Goal: Task Accomplishment & Management: Manage account settings

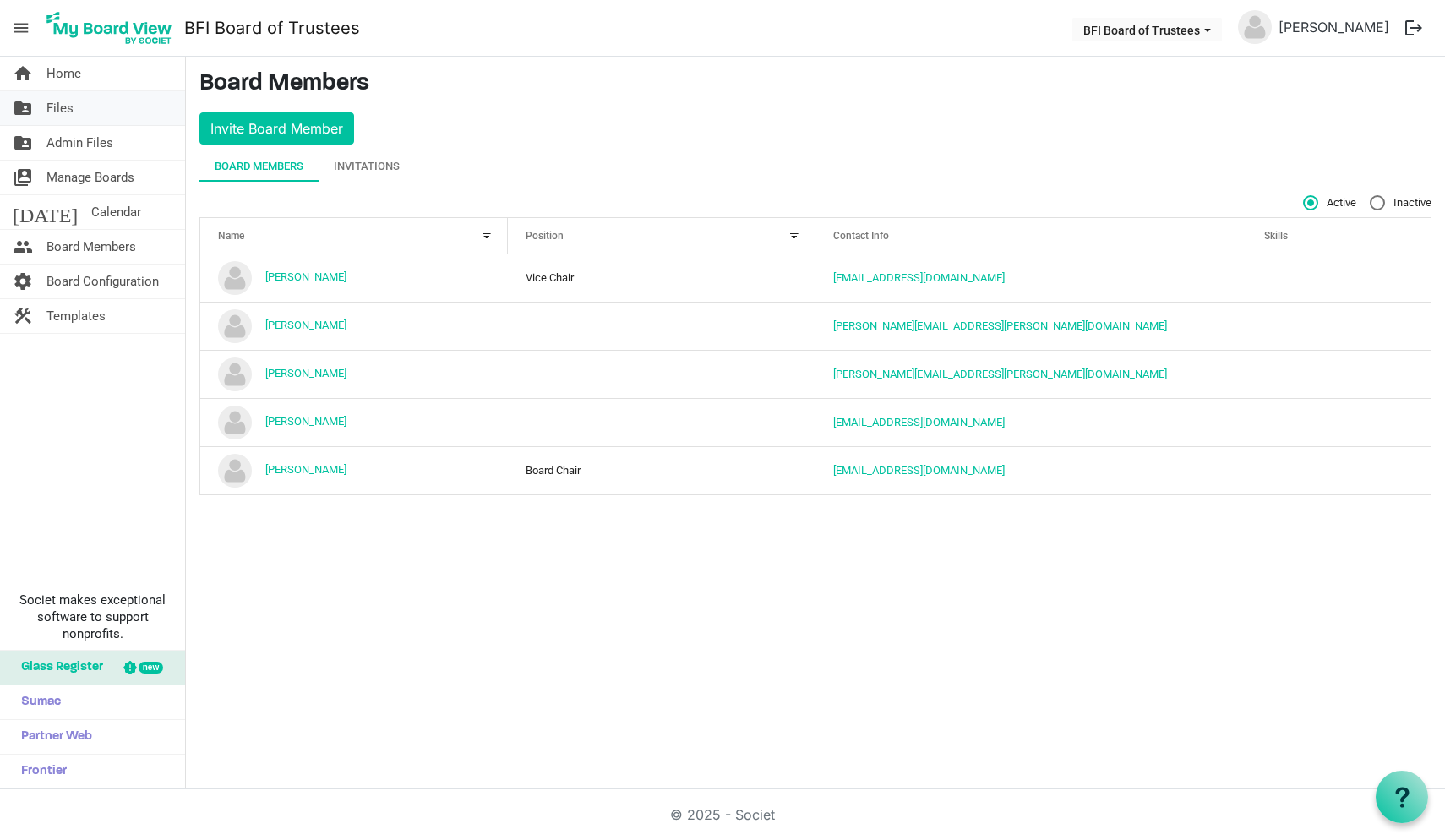
click at [58, 111] on span "Files" at bounding box center [60, 108] width 27 height 33
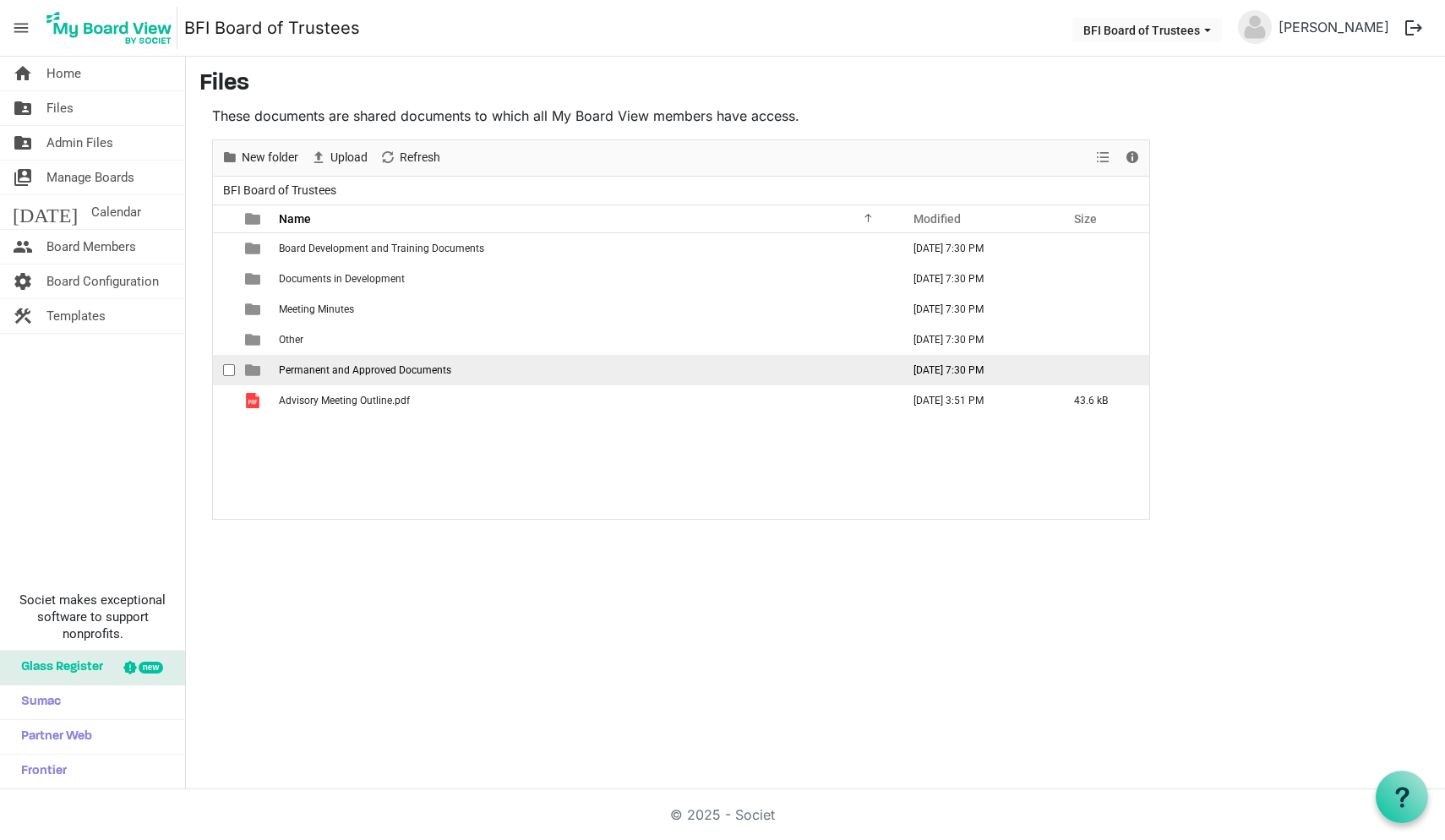
click at [231, 371] on span "checkbox" at bounding box center [229, 371] width 12 height 12
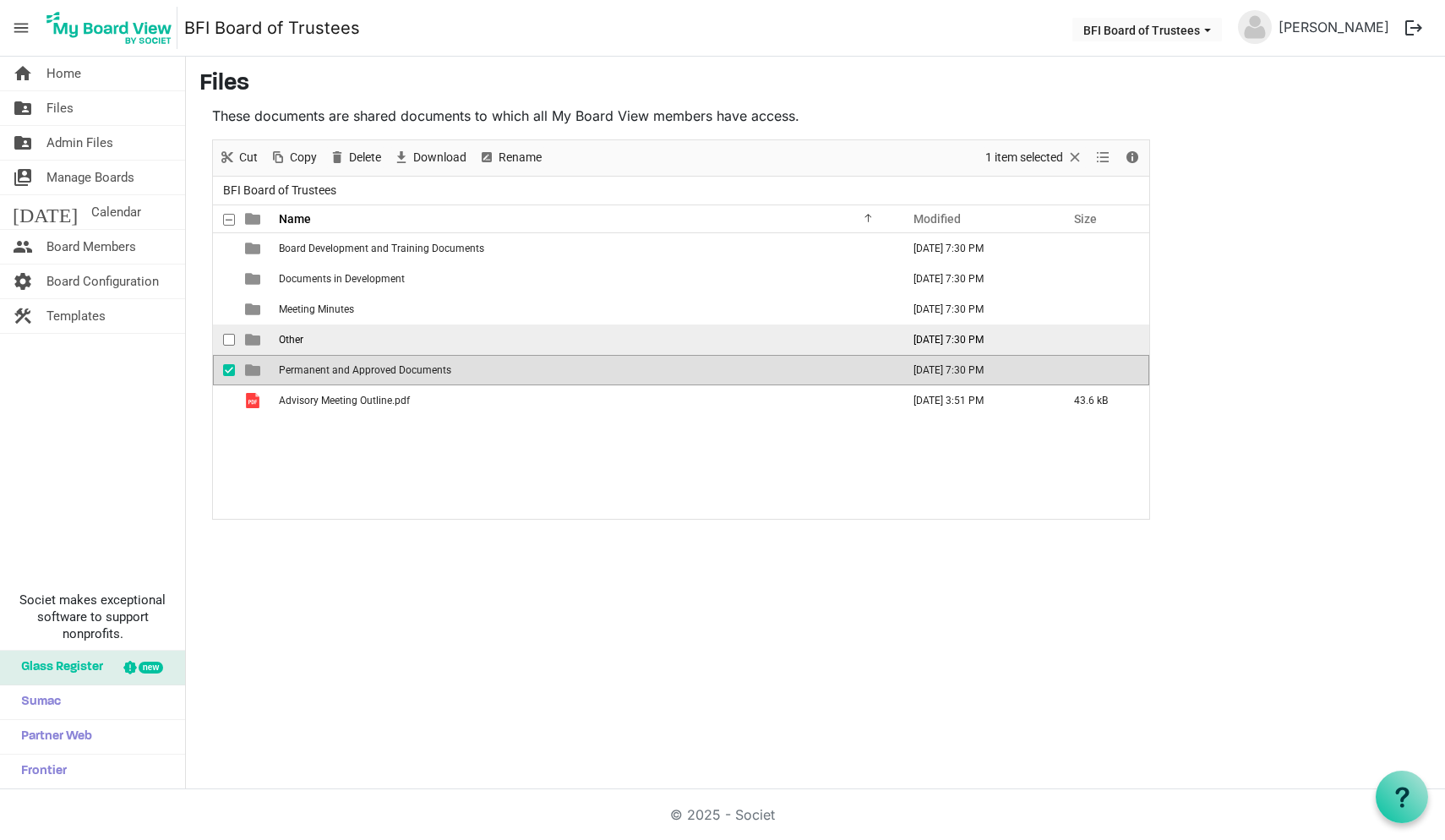
click at [233, 337] on span "checkbox" at bounding box center [229, 340] width 12 height 12
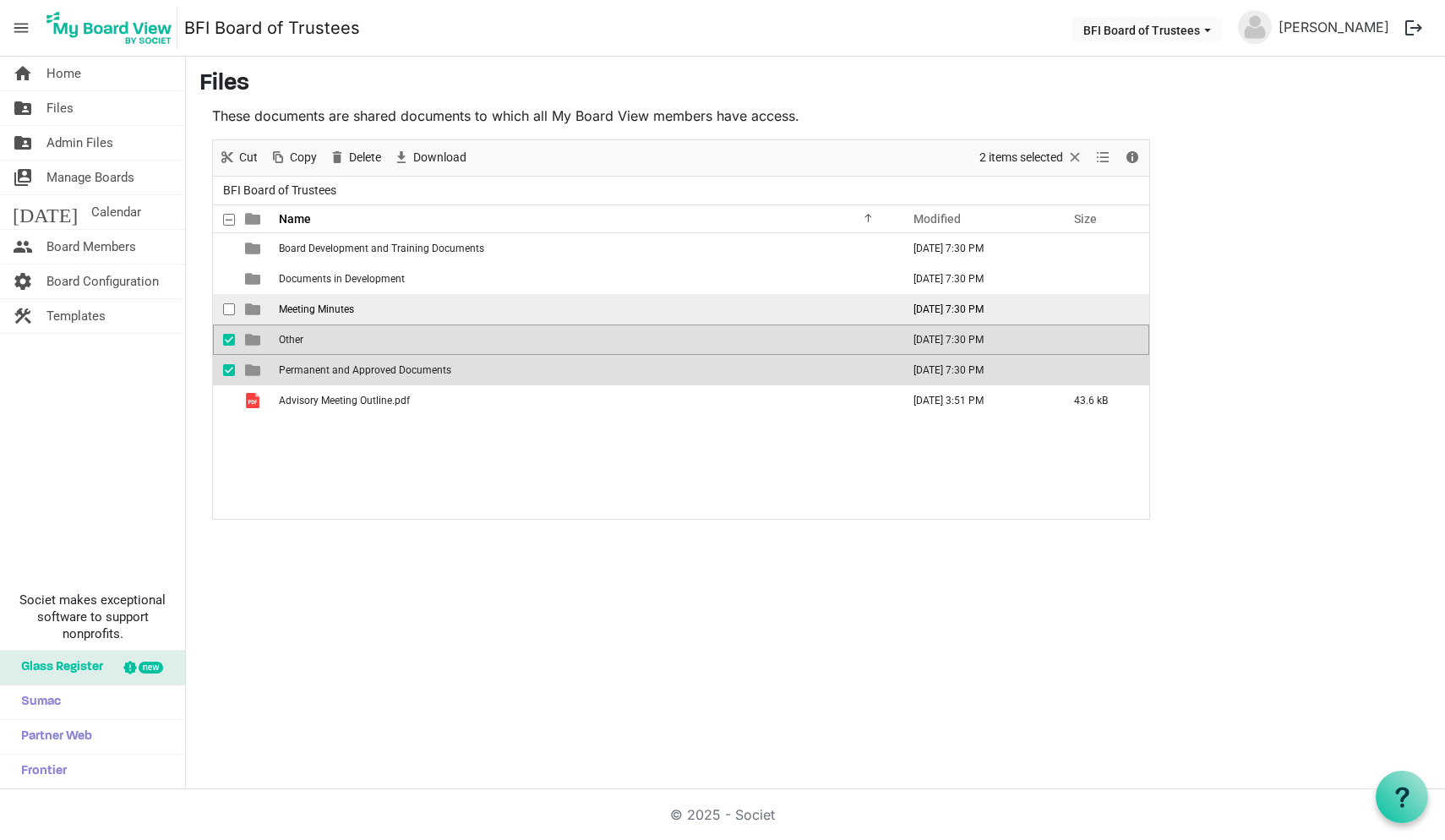
click at [229, 309] on span "checkbox" at bounding box center [229, 310] width 12 height 12
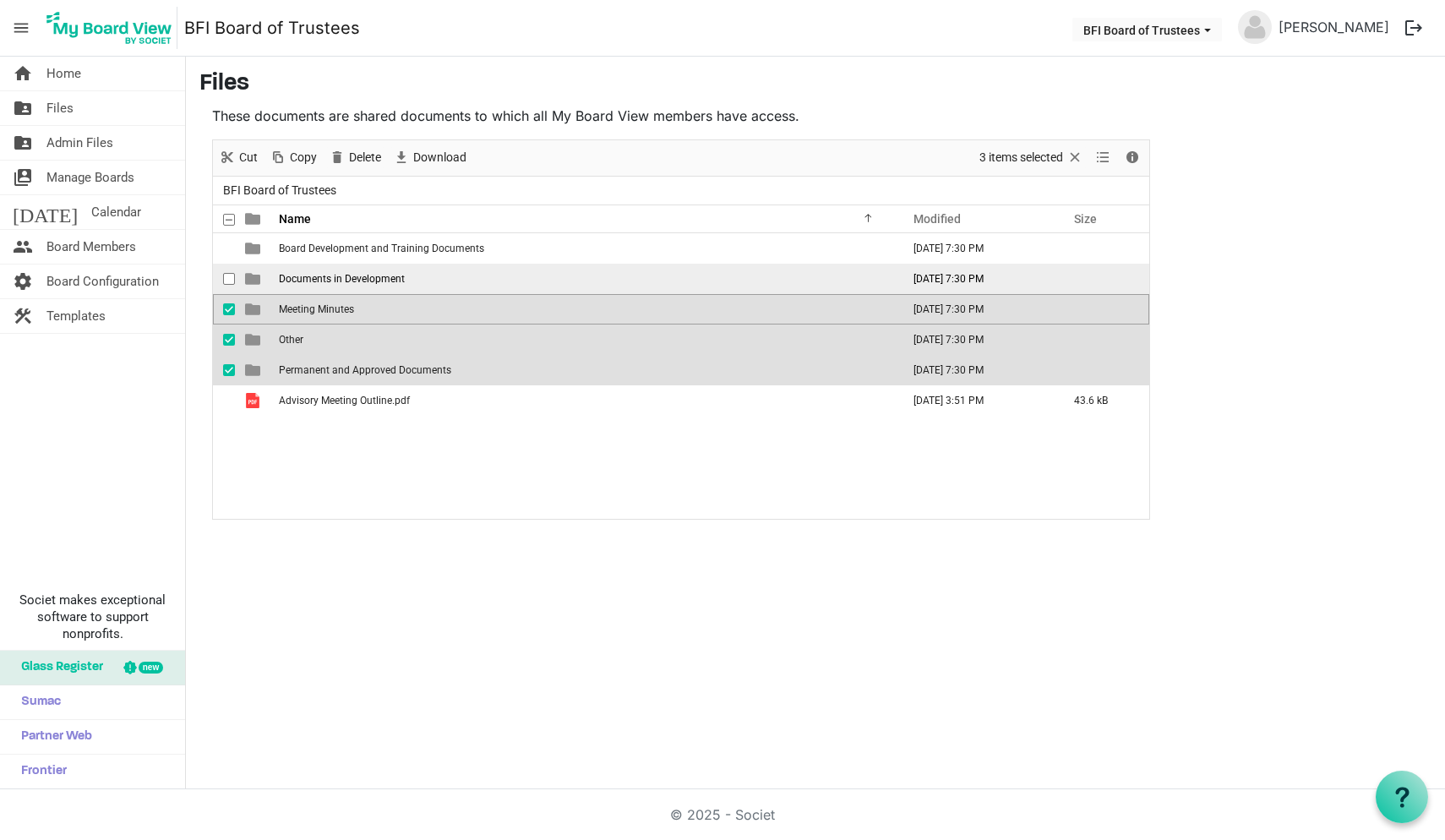
click at [230, 285] on span "checkbox" at bounding box center [229, 279] width 12 height 12
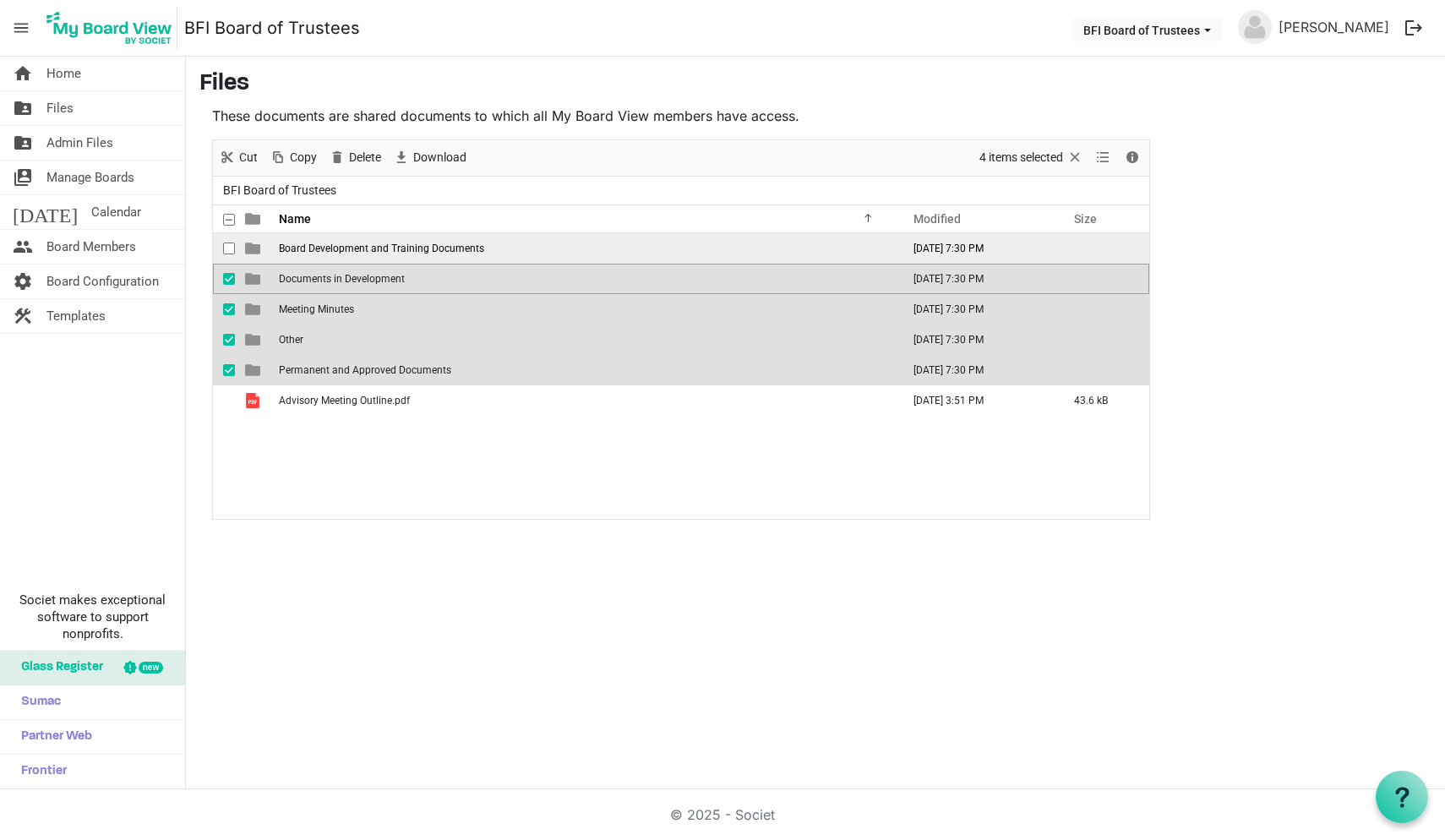
click at [230, 248] on span "checkbox" at bounding box center [229, 248] width 12 height 12
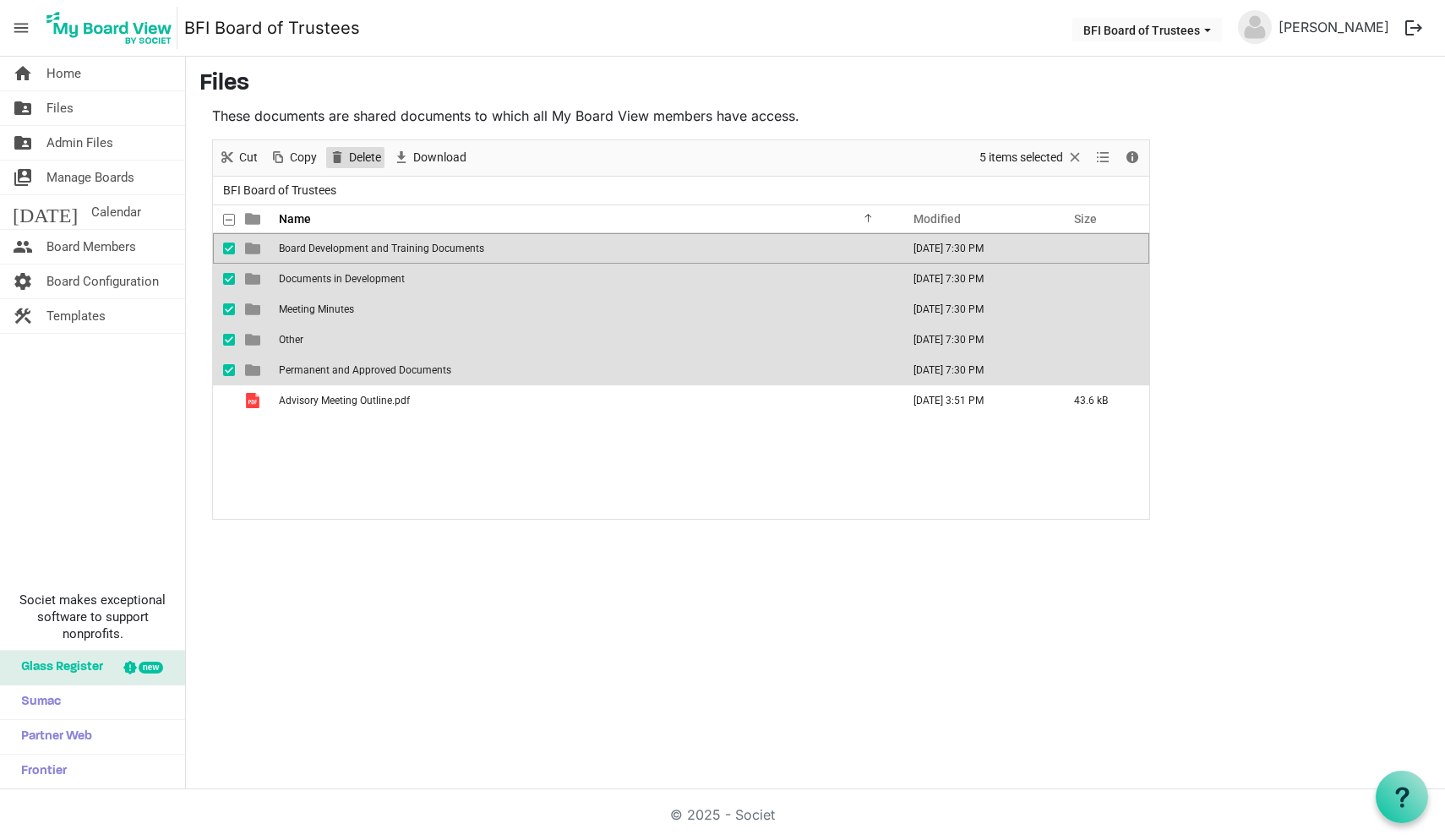
click at [356, 153] on span "Delete" at bounding box center [365, 158] width 35 height 22
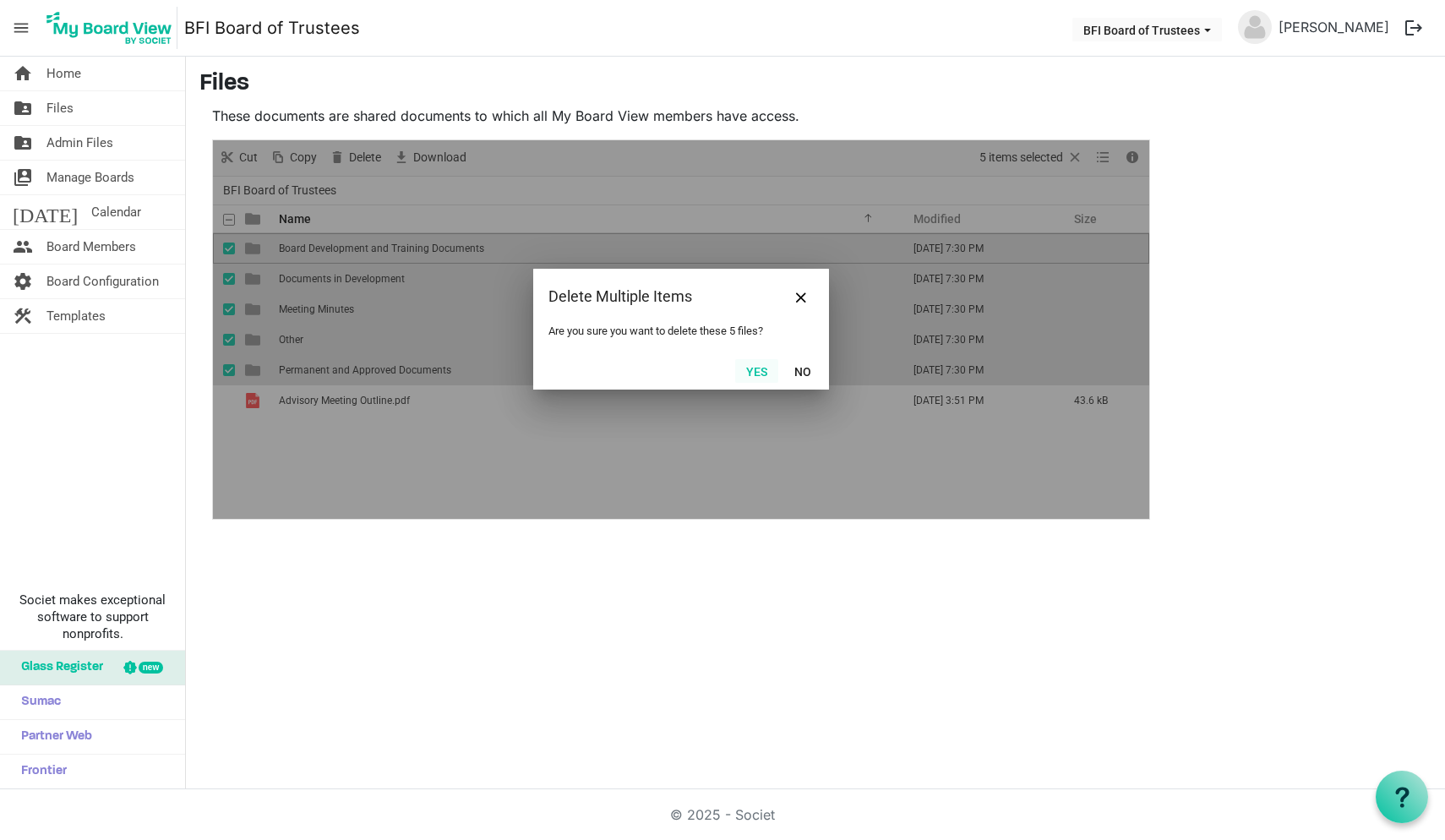
click at [757, 371] on button "Yes" at bounding box center [757, 371] width 43 height 24
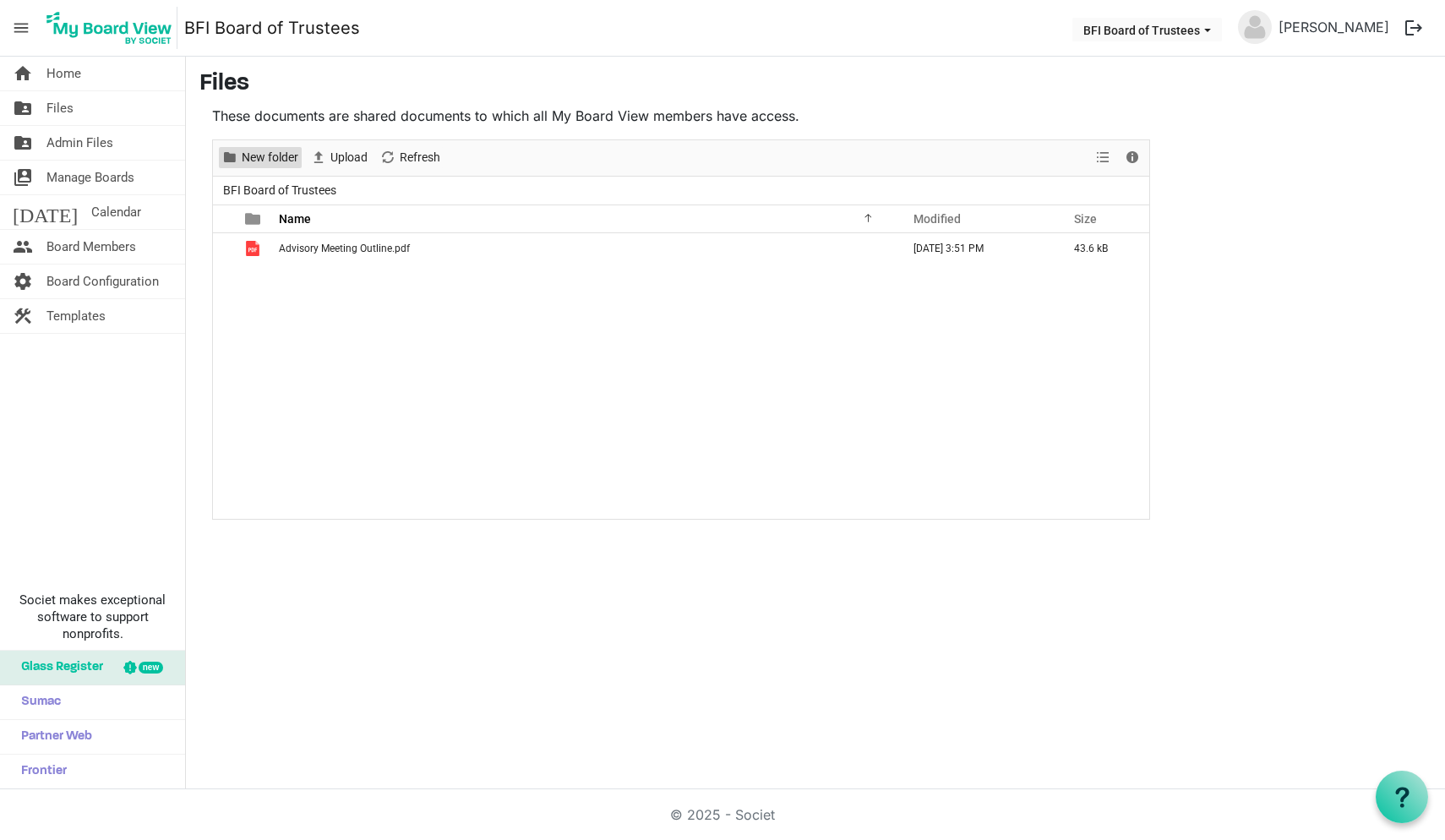
click at [267, 158] on span "New folder" at bounding box center [270, 158] width 60 height 22
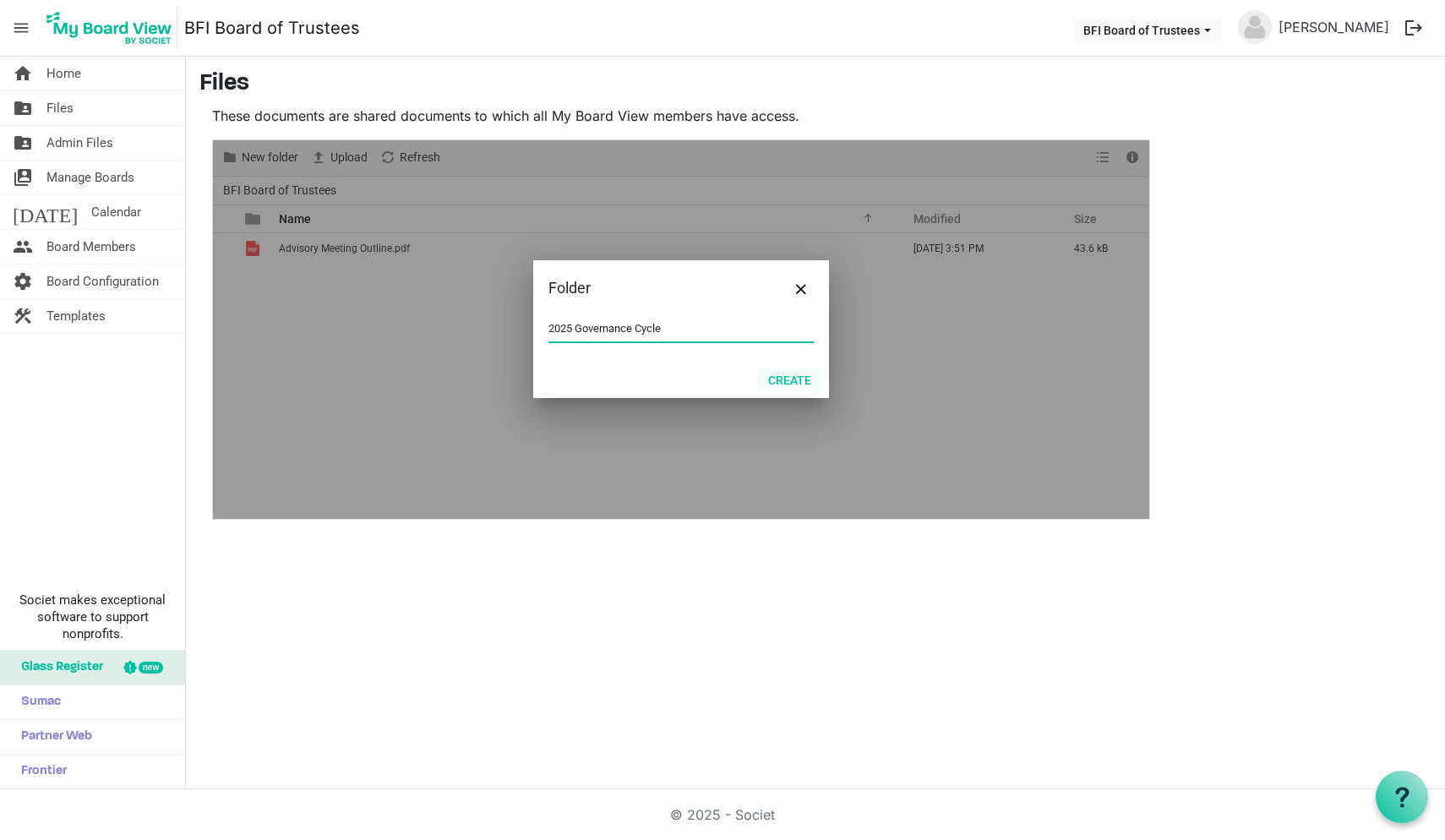
type input "2025 Governance Cycle"
click at [788, 375] on button "Create" at bounding box center [790, 379] width 65 height 24
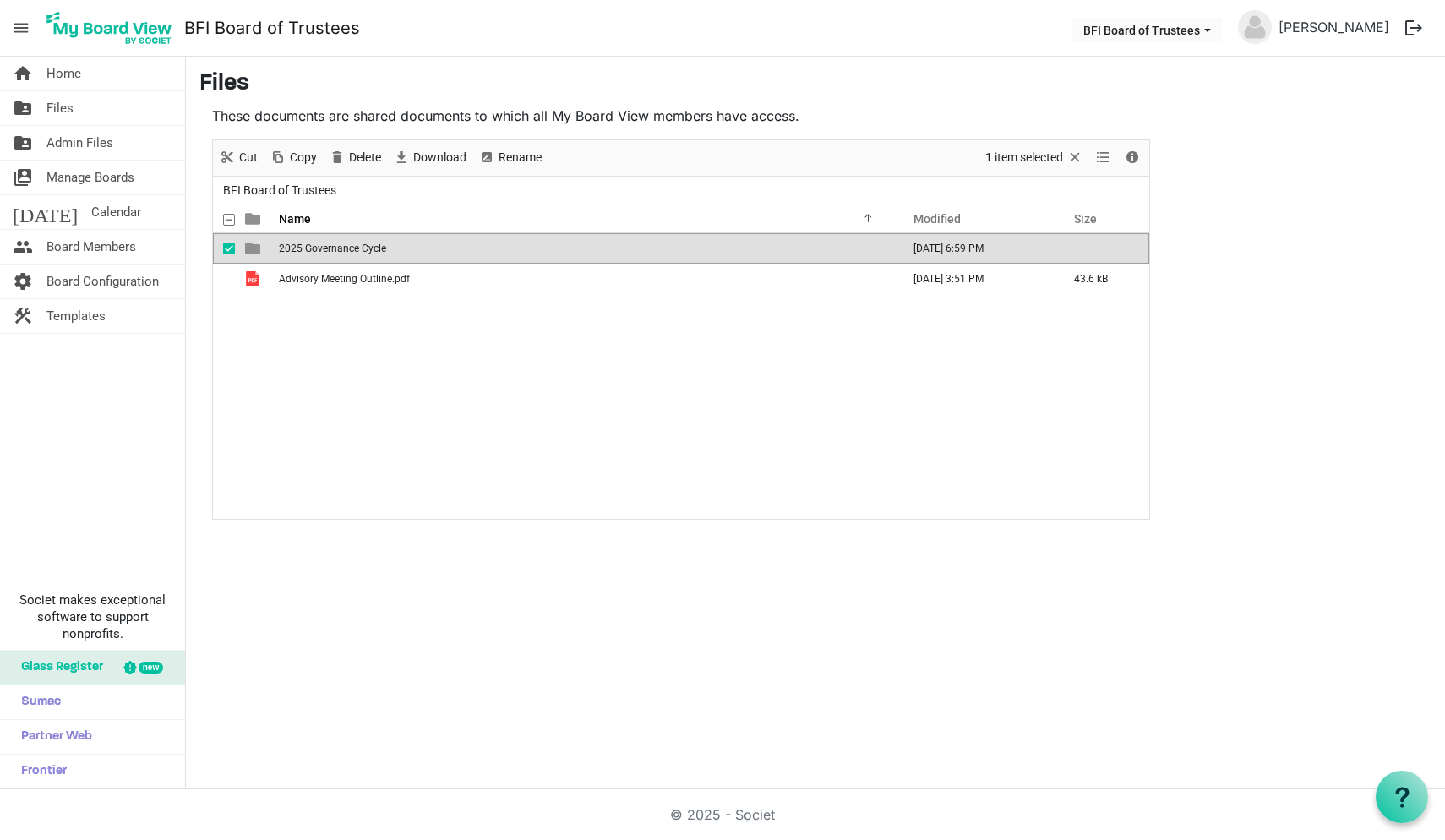
click at [254, 249] on span "is template cell column header type" at bounding box center [253, 249] width 16 height 16
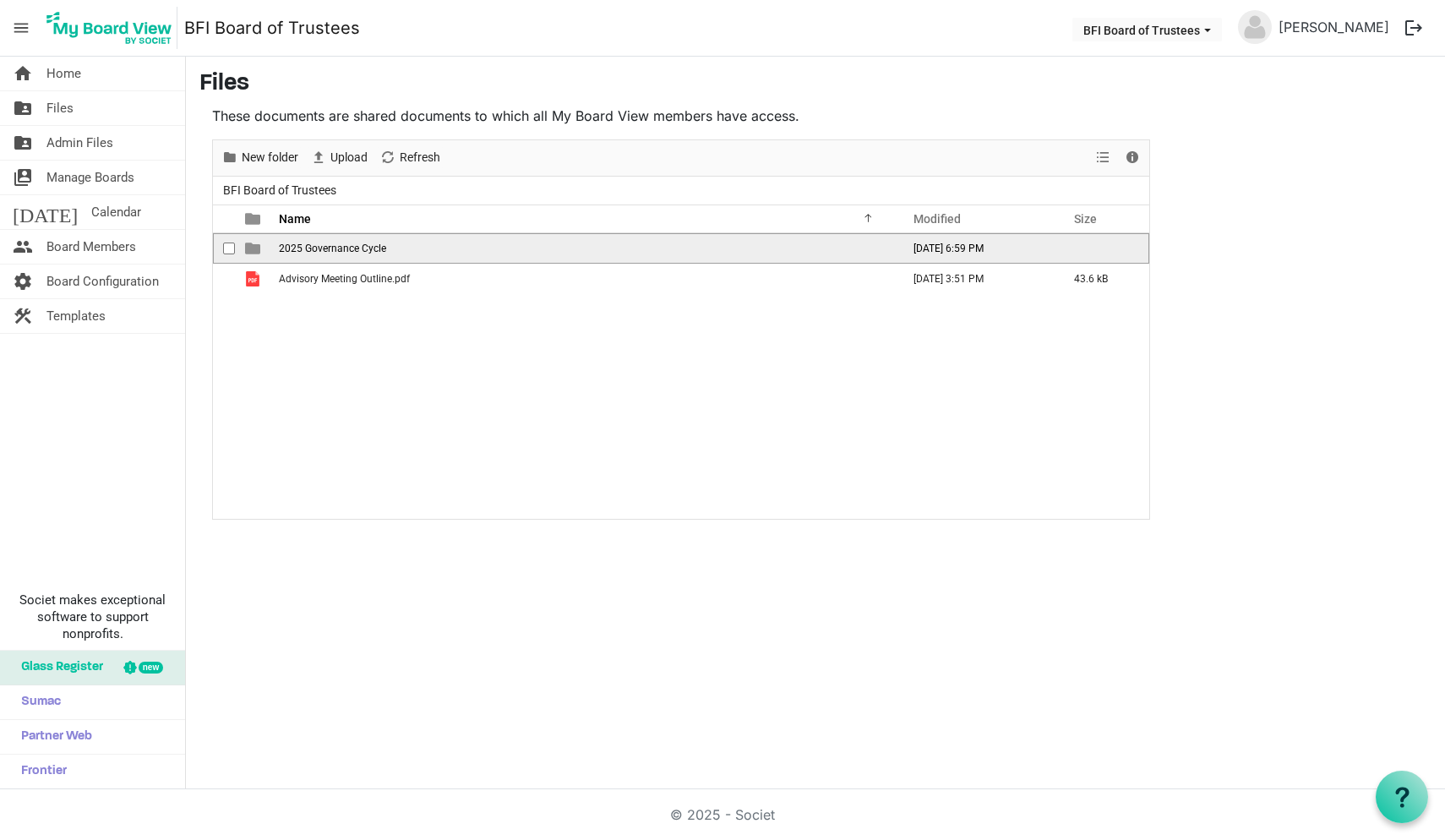
click at [254, 249] on span "is template cell column header type" at bounding box center [253, 249] width 16 height 16
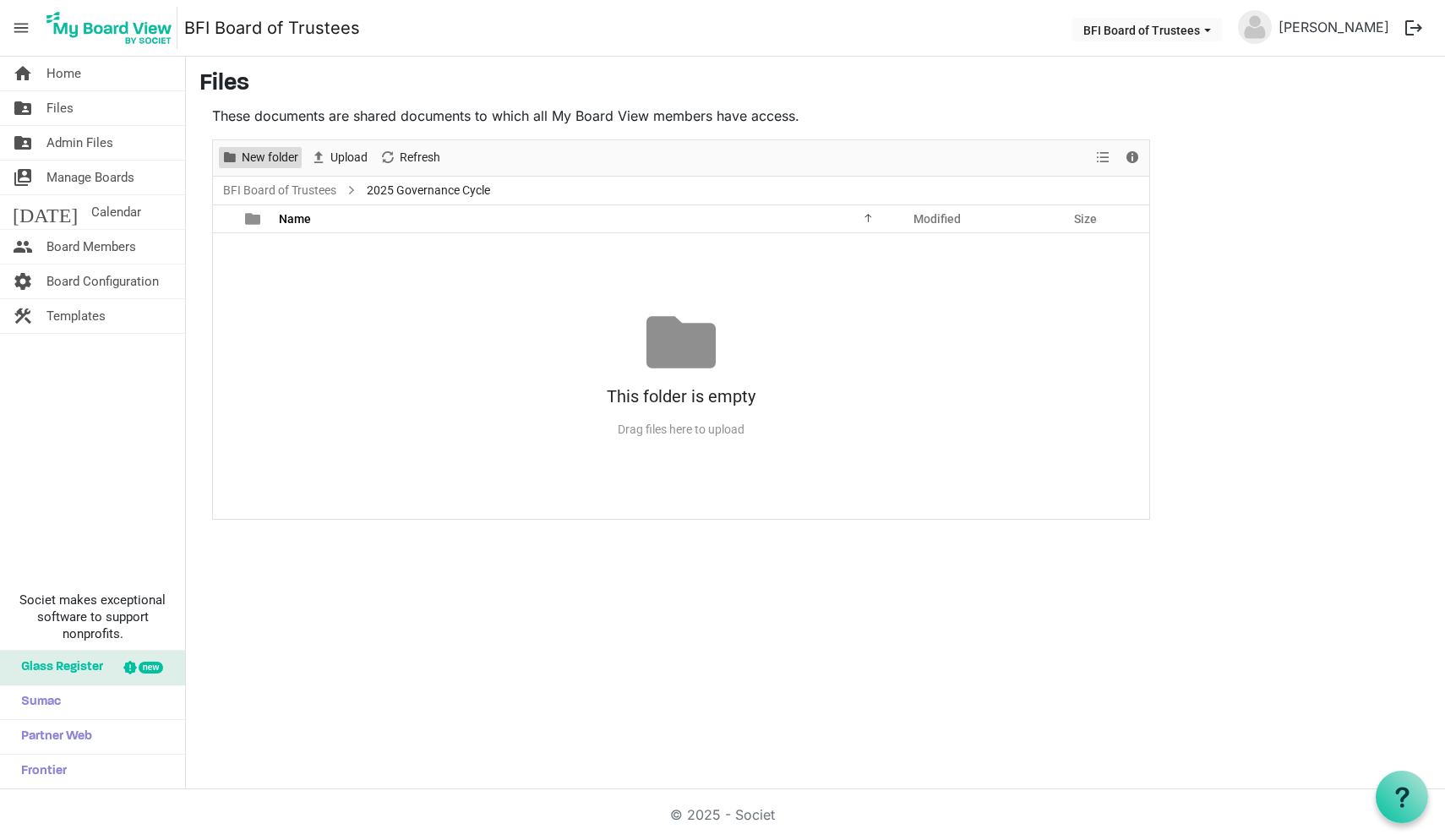
click at [276, 157] on span "New folder" at bounding box center [270, 158] width 60 height 22
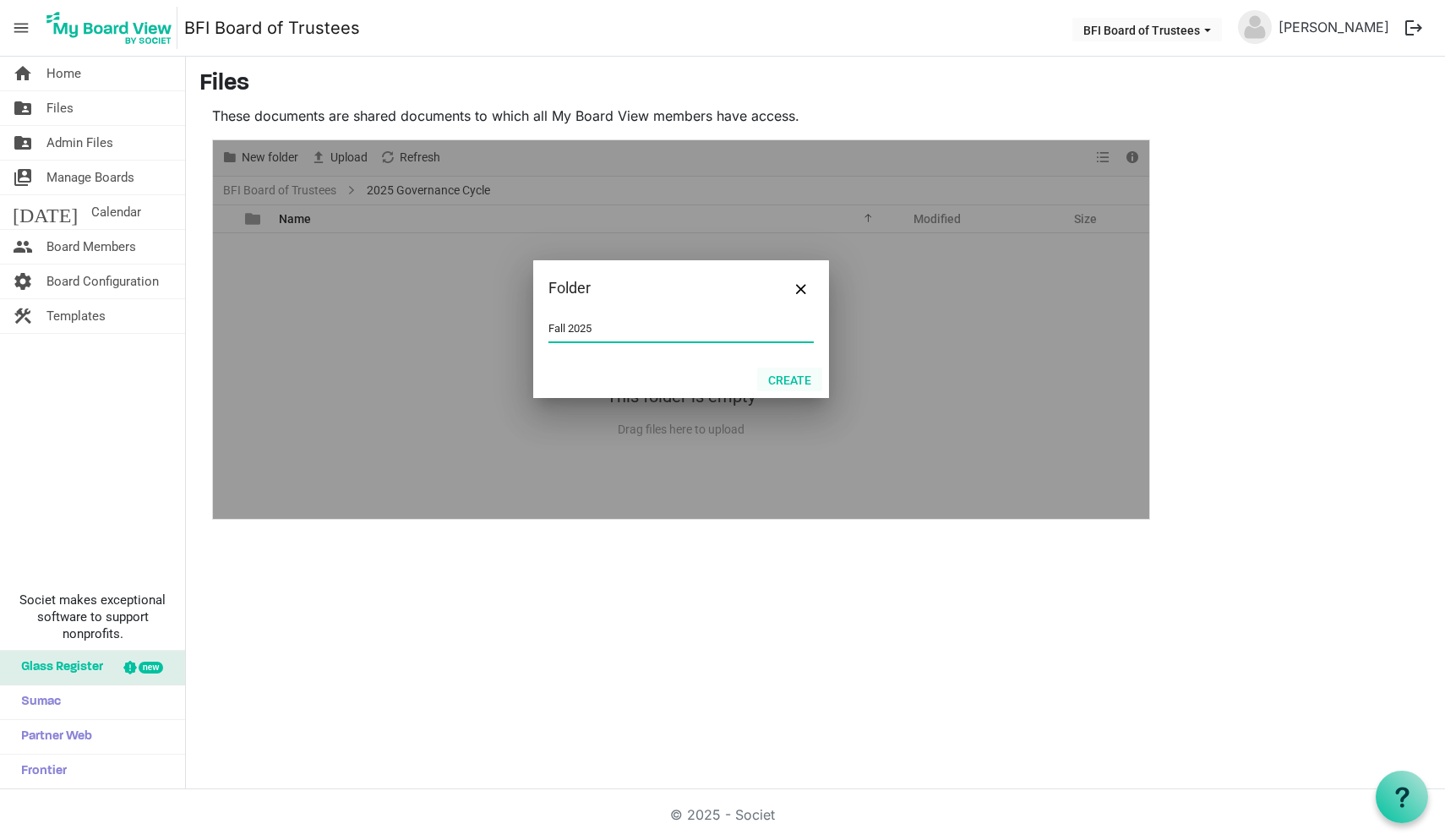
type input "Fall 2025"
click at [795, 377] on button "Create" at bounding box center [790, 379] width 65 height 24
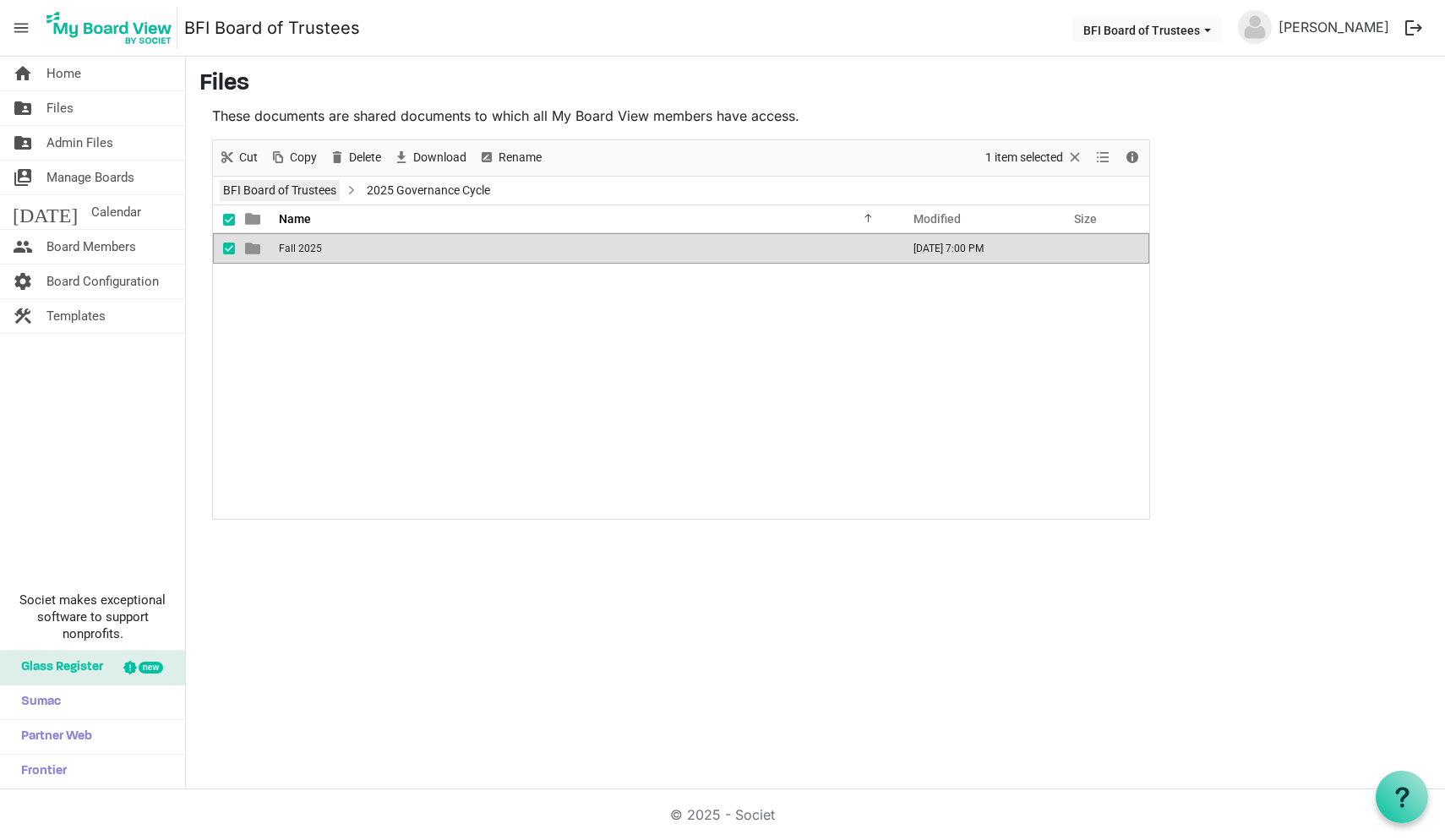
click at [297, 184] on link "BFI Board of Trustees" at bounding box center [279, 191] width 120 height 22
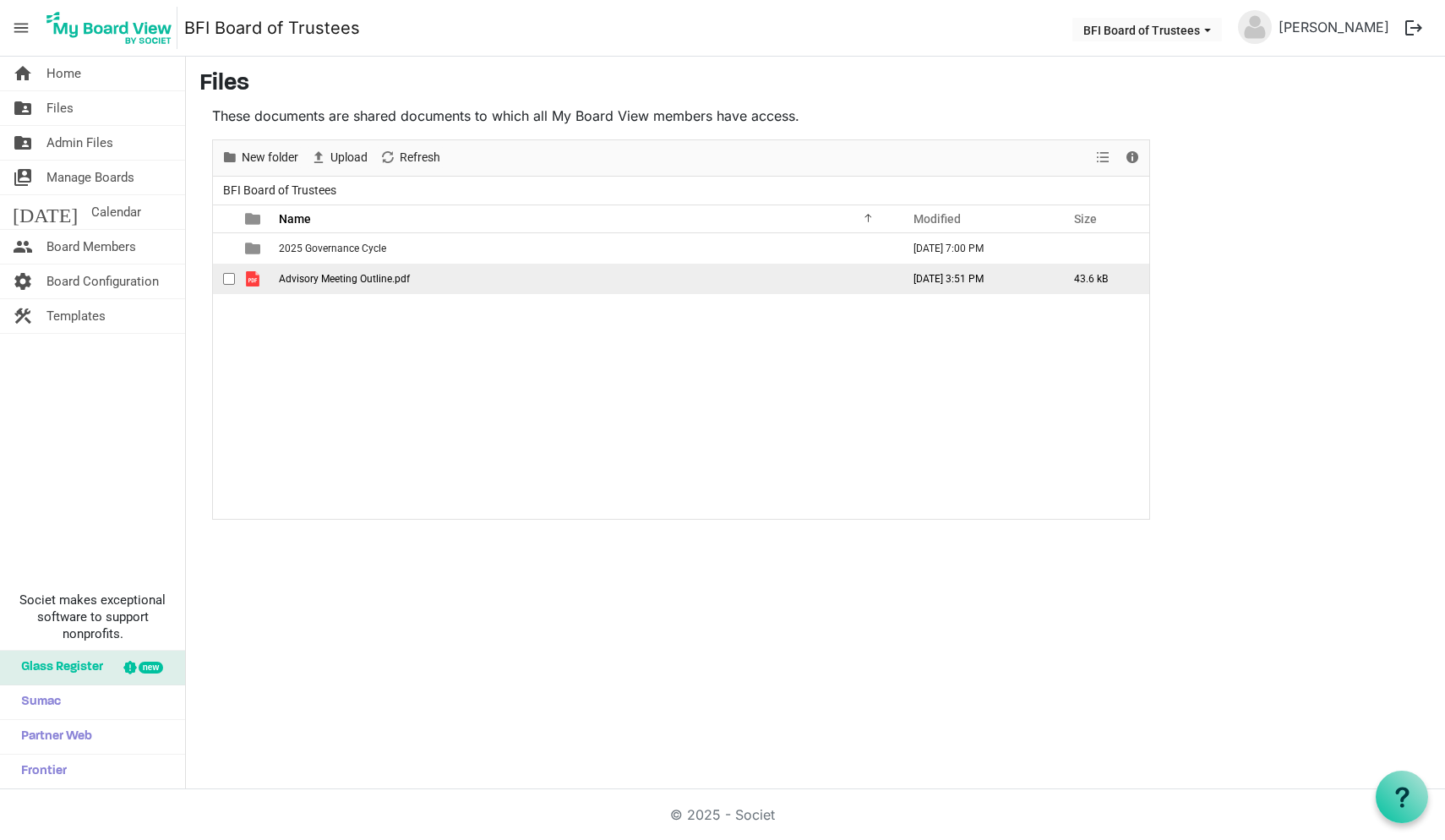
click at [226, 276] on span "checkbox" at bounding box center [229, 279] width 12 height 12
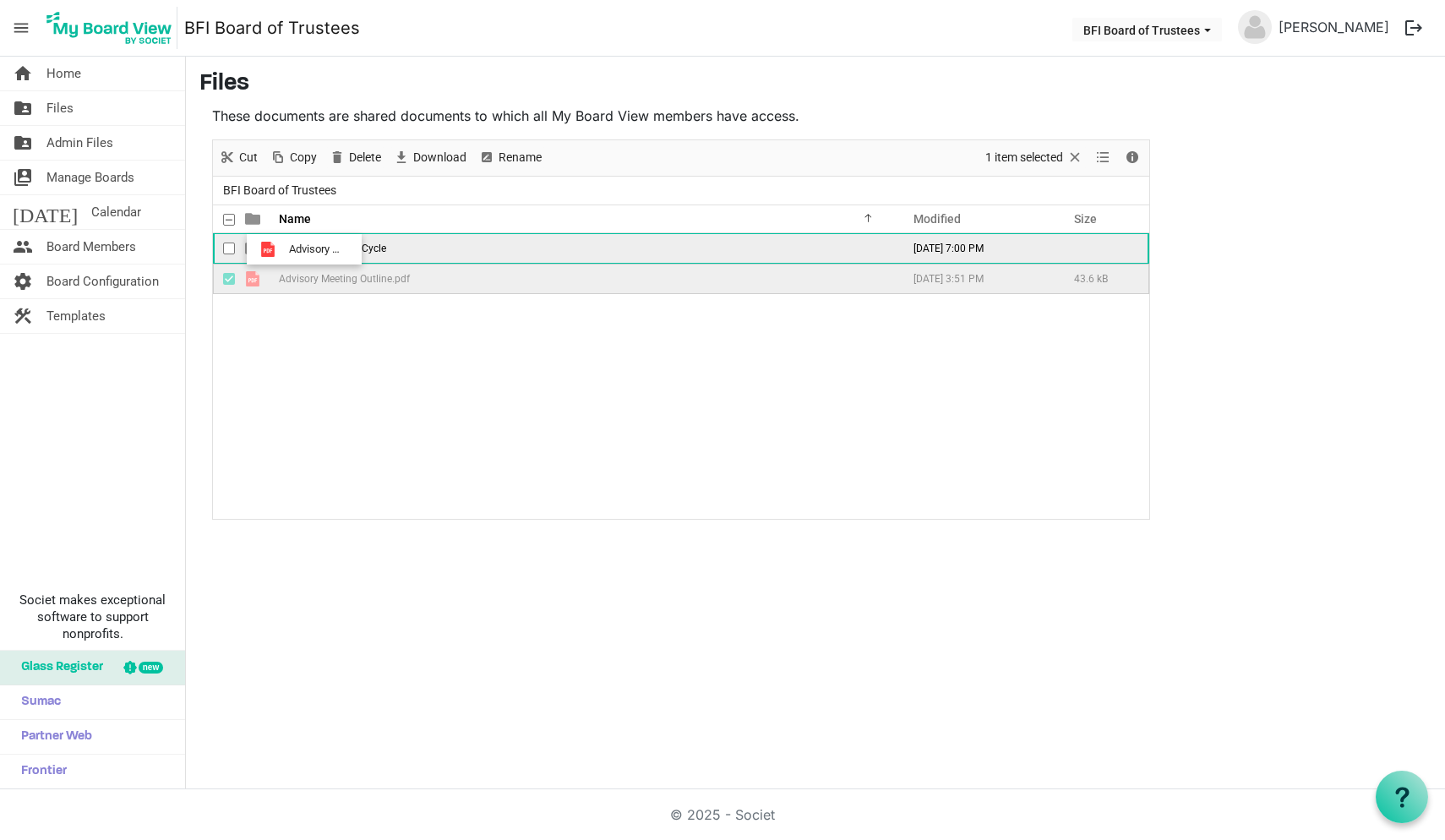
drag, startPoint x: 250, startPoint y: 279, endPoint x: 284, endPoint y: 248, distance: 46.0
click at [284, 248] on tbody "2025 Governance Cycle September 11, 2025 7:00 PM Advisory Meeting Outline.pdf S…" at bounding box center [680, 264] width 936 height 61
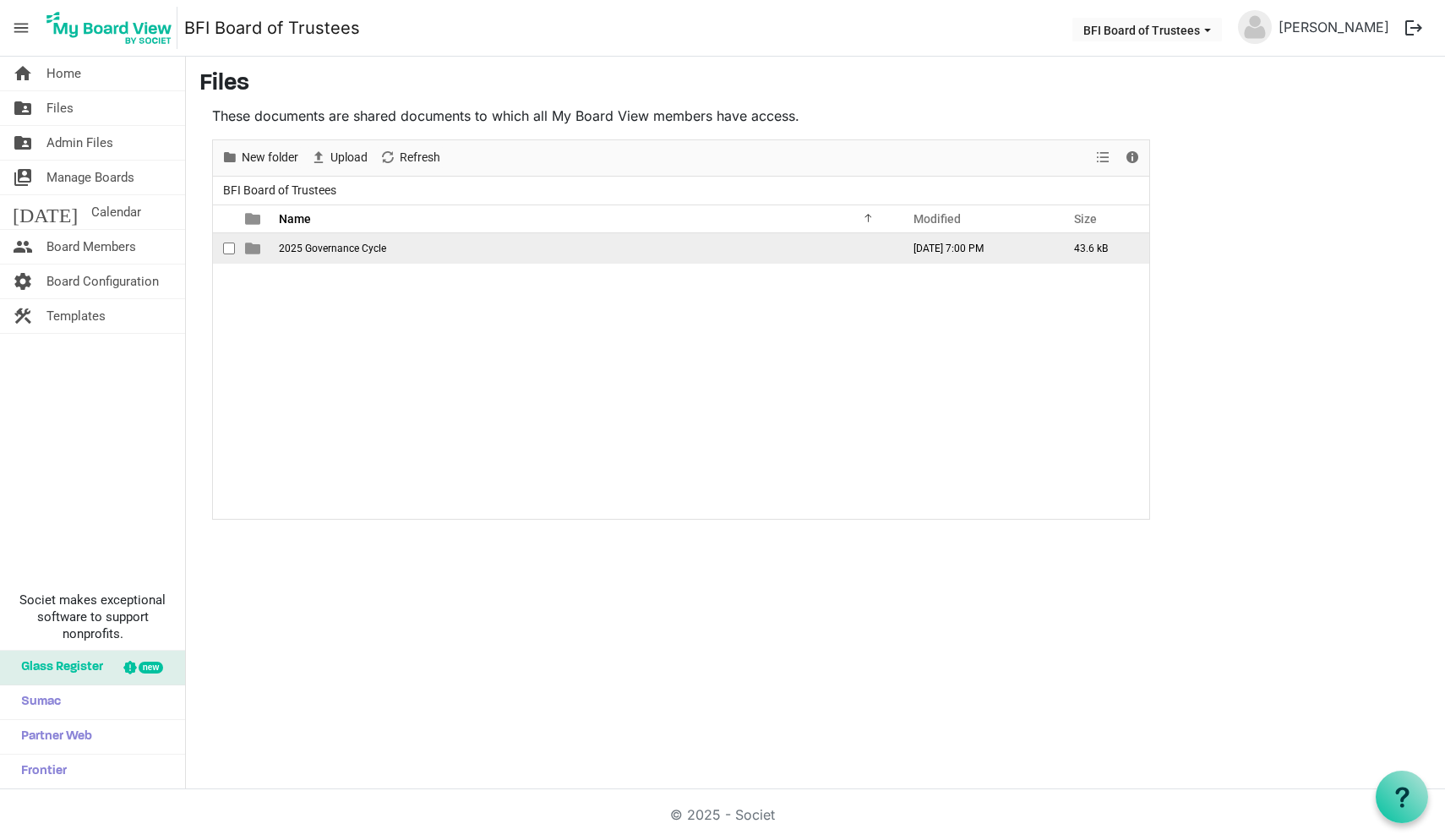
click at [254, 247] on span "is template cell column header type" at bounding box center [253, 249] width 16 height 16
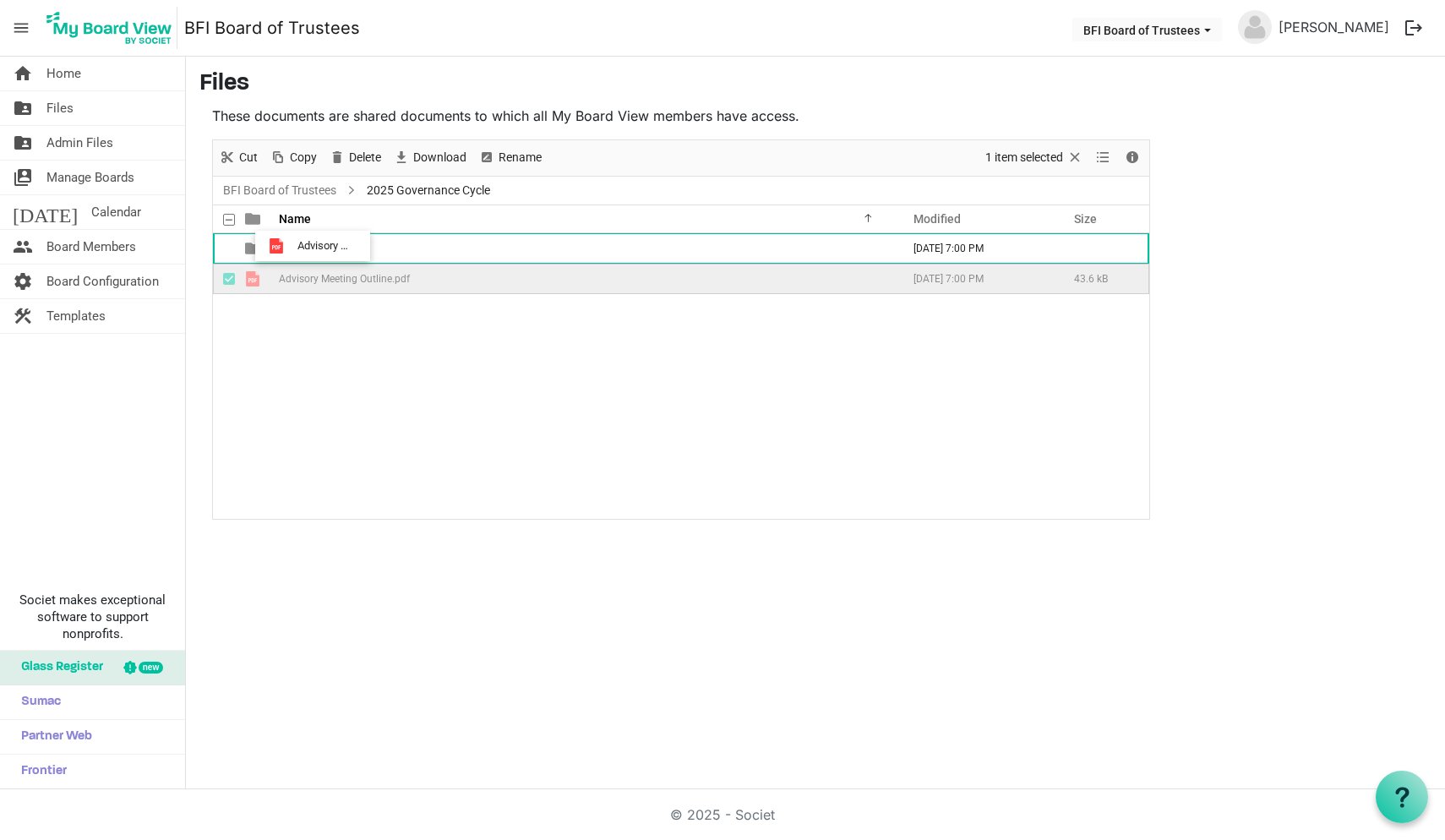
drag, startPoint x: 251, startPoint y: 279, endPoint x: 292, endPoint y: 245, distance: 53.3
click at [292, 245] on tbody "Fall 2025 September 11, 2025 7:00 PM Advisory Meeting Outline.pdf September 11,…" at bounding box center [680, 264] width 936 height 61
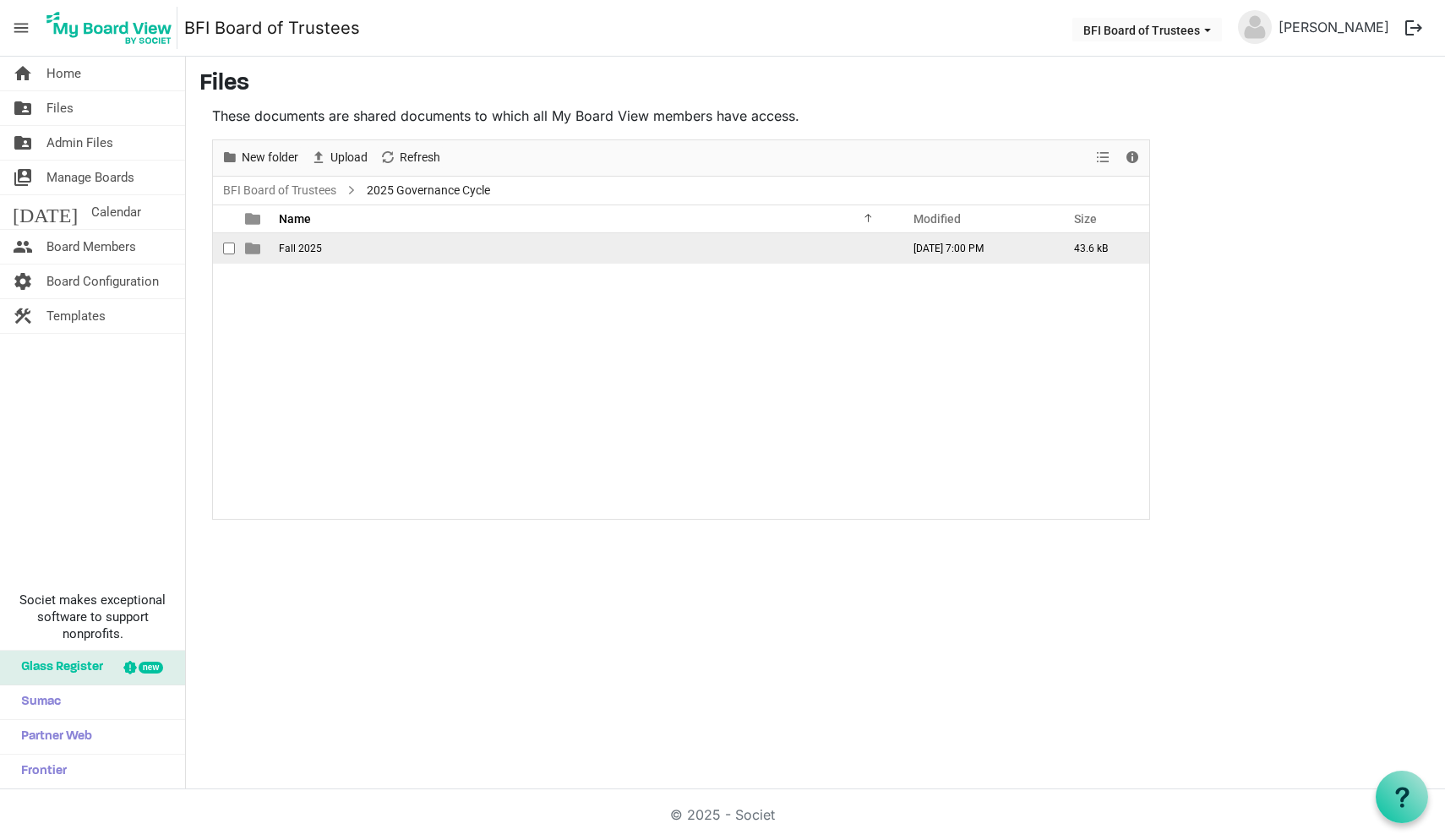
click at [292, 245] on span "Fall 2025" at bounding box center [301, 248] width 43 height 12
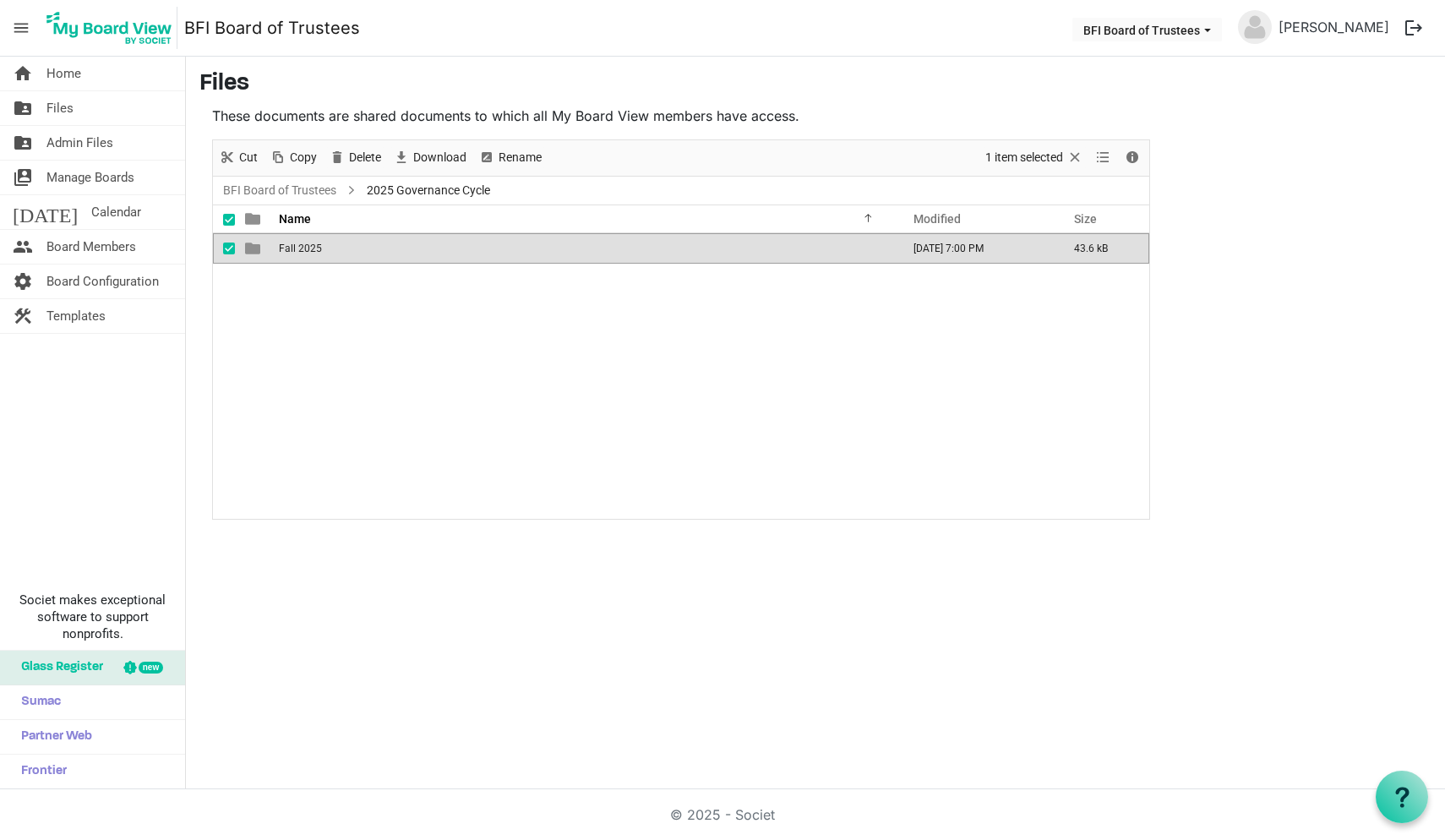
click at [252, 247] on span "is template cell column header type" at bounding box center [253, 249] width 16 height 16
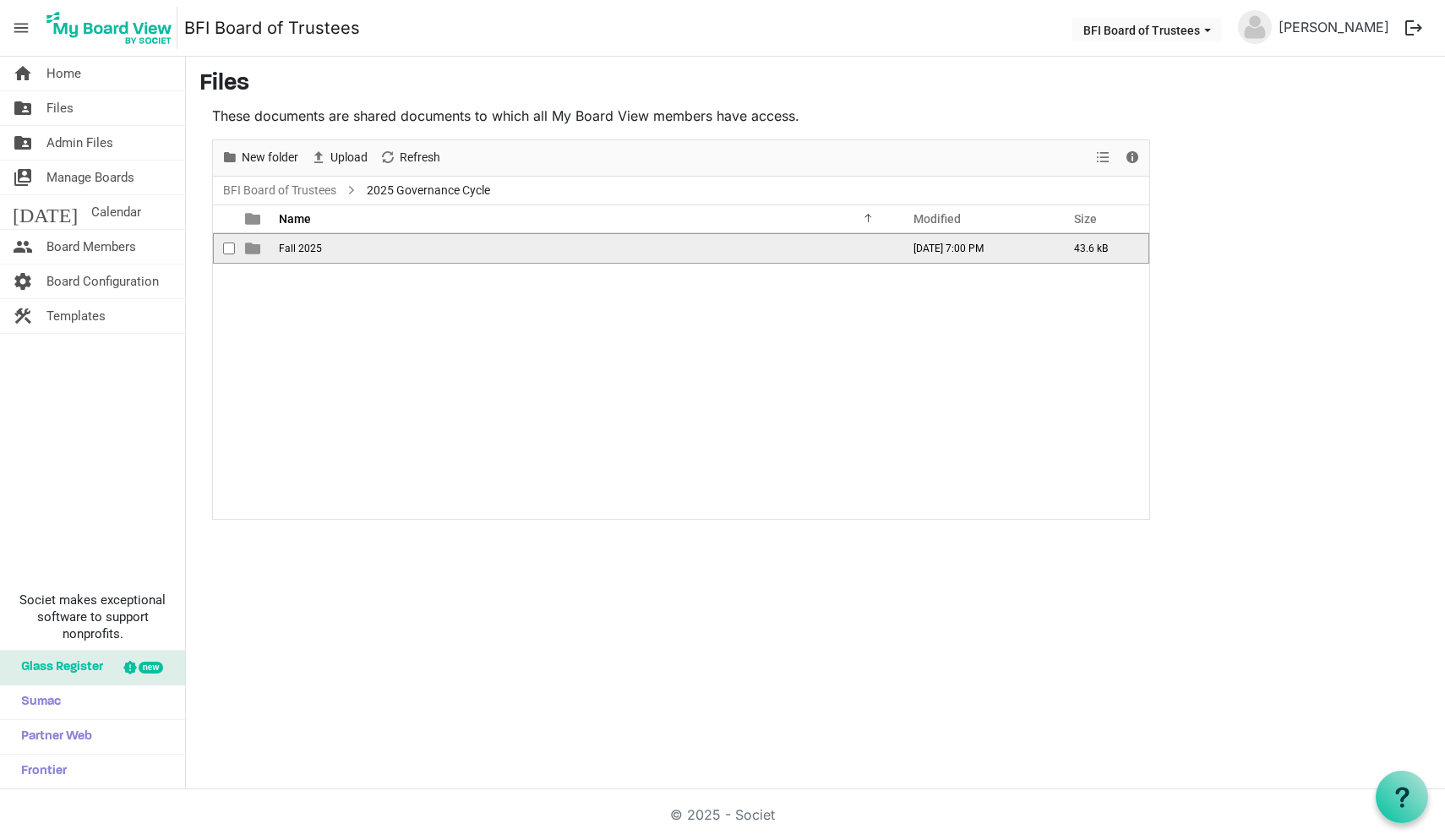
click at [252, 247] on span "is template cell column header type" at bounding box center [253, 249] width 16 height 16
click at [228, 242] on div "checkbox" at bounding box center [233, 248] width 21 height 17
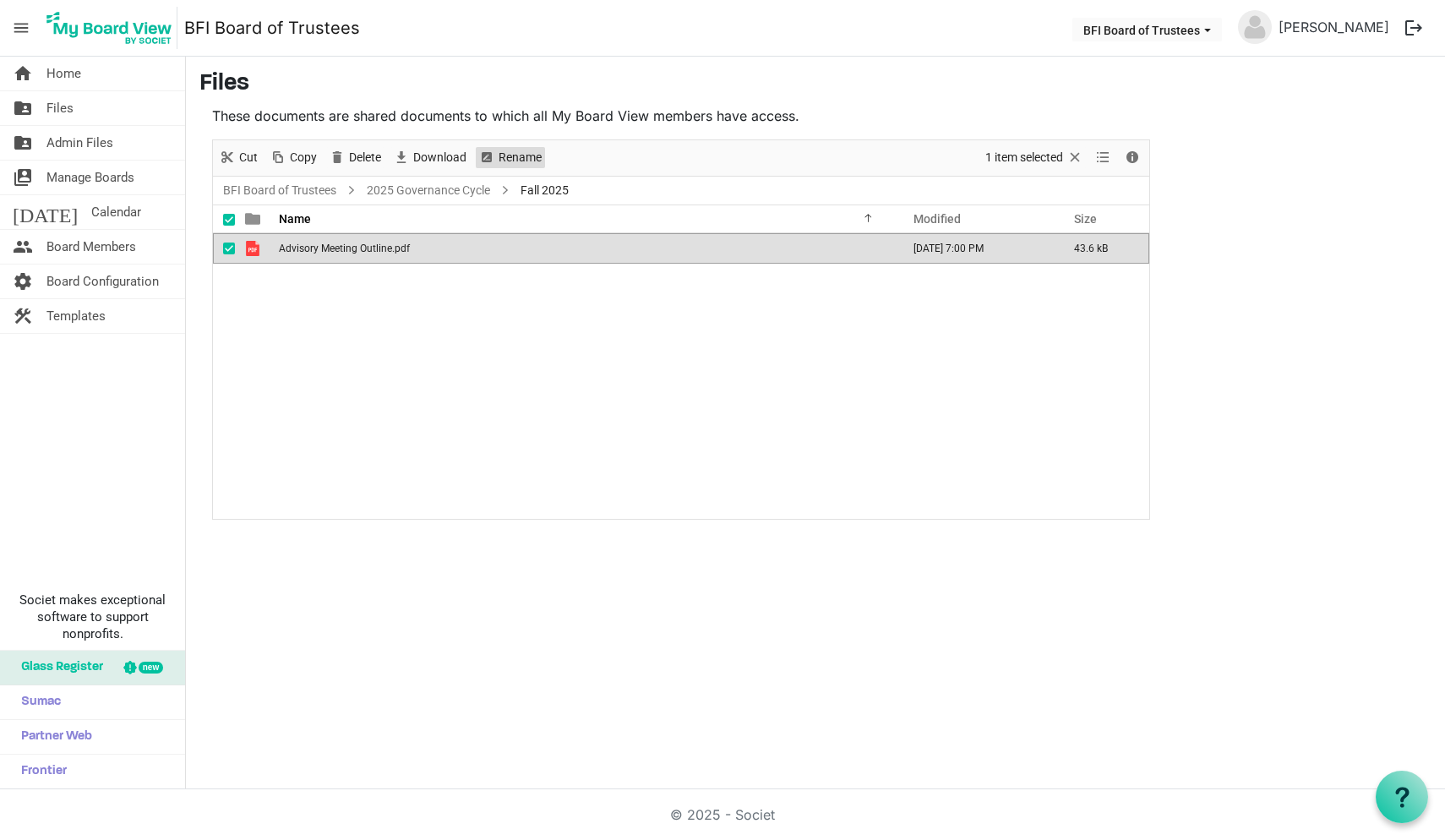
click at [513, 160] on span "Rename" at bounding box center [520, 158] width 46 height 22
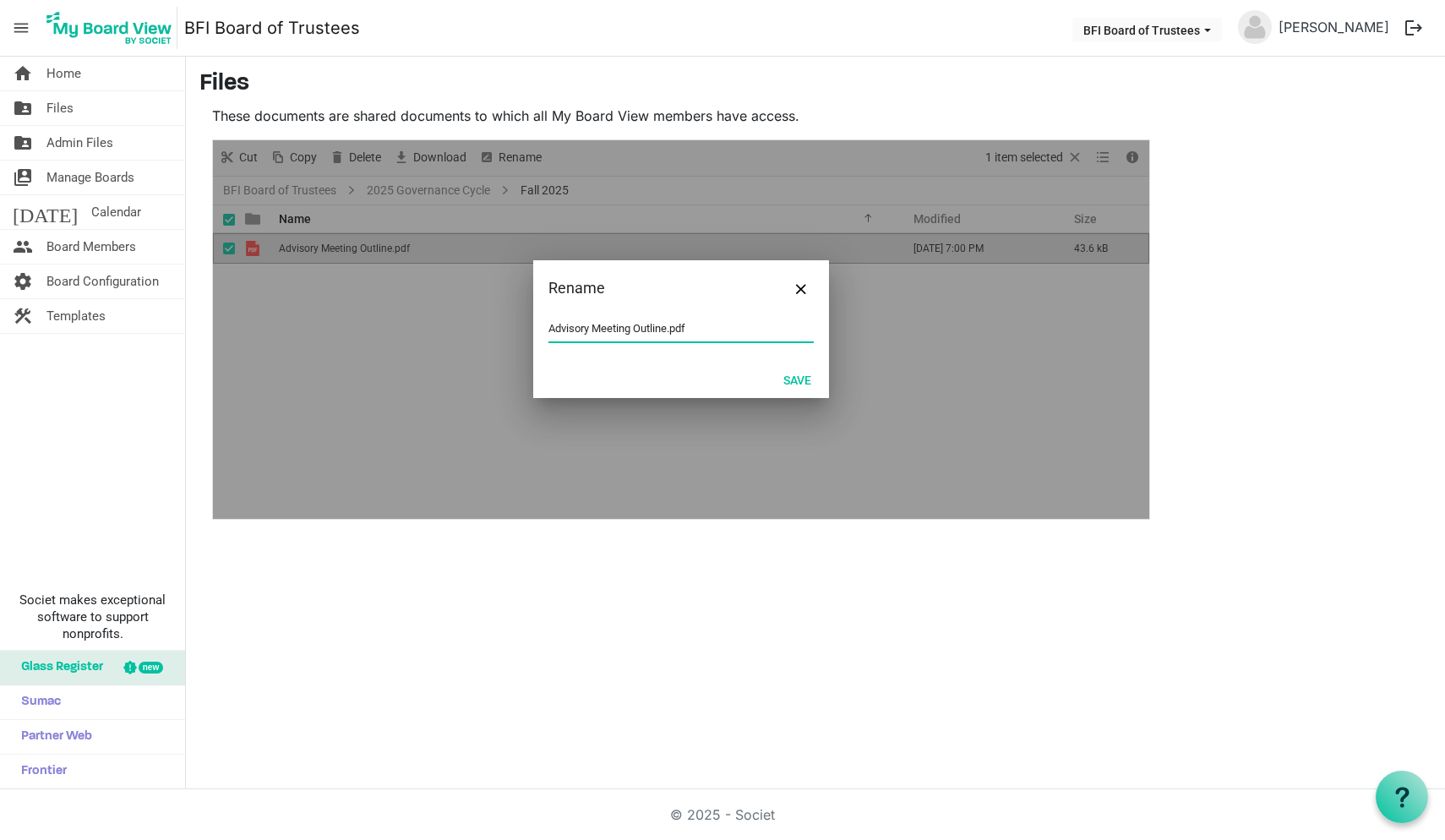
click at [547, 327] on div "Advisory Meeting Outline.pdf" at bounding box center [681, 338] width 296 height 45
click at [552, 327] on input "Advisory Meeting Outline.pdf" at bounding box center [681, 328] width 266 height 25
type input "fall 2025 Advisory Meeting Outline.pdf"
click at [797, 377] on button "Save" at bounding box center [797, 379] width 50 height 24
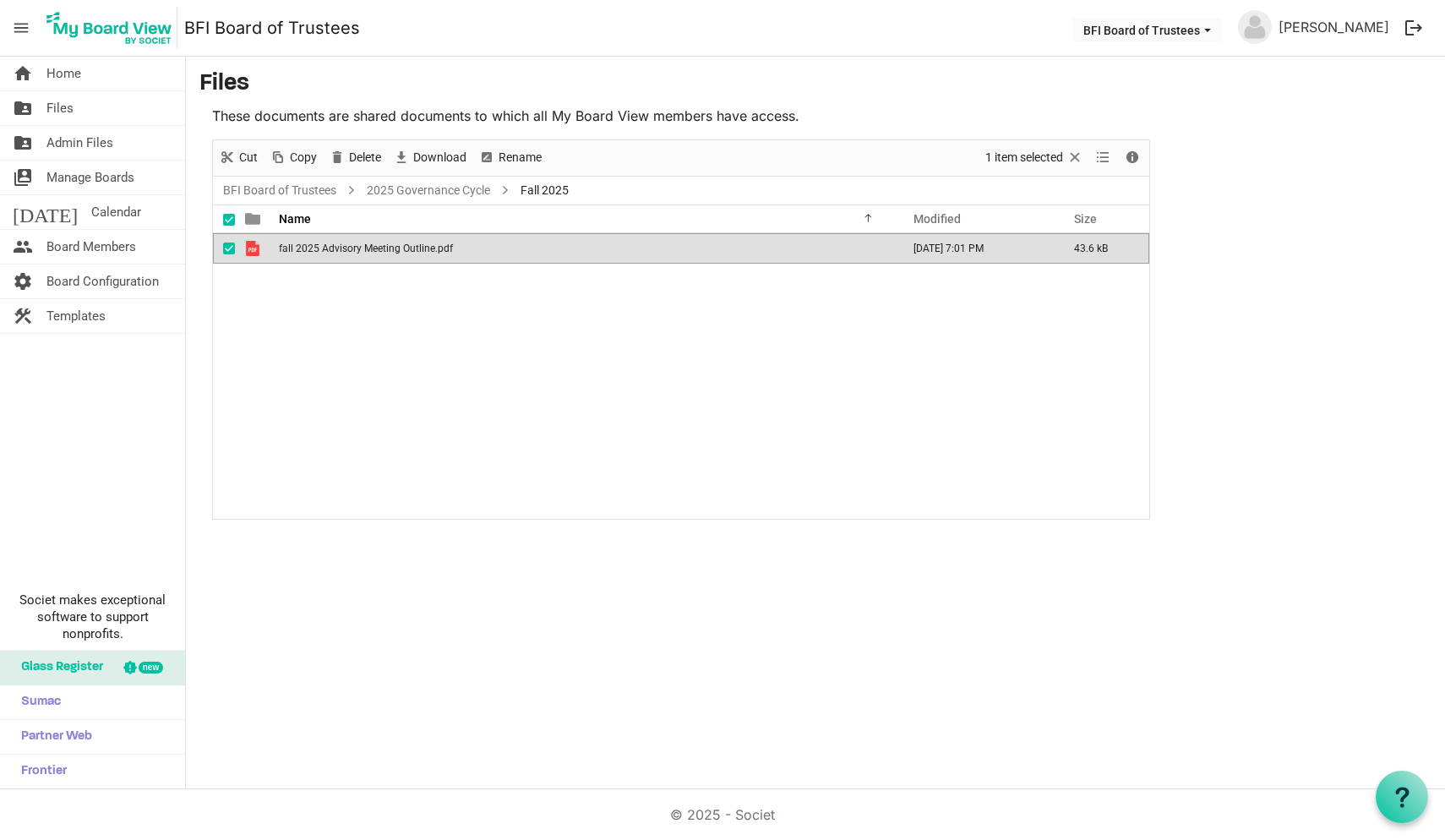
click at [274, 328] on div "fall 2025 Advisory Meeting Outline.pdf September 11, 2025 7:01 PM 43.6 kB" at bounding box center [680, 375] width 936 height 285
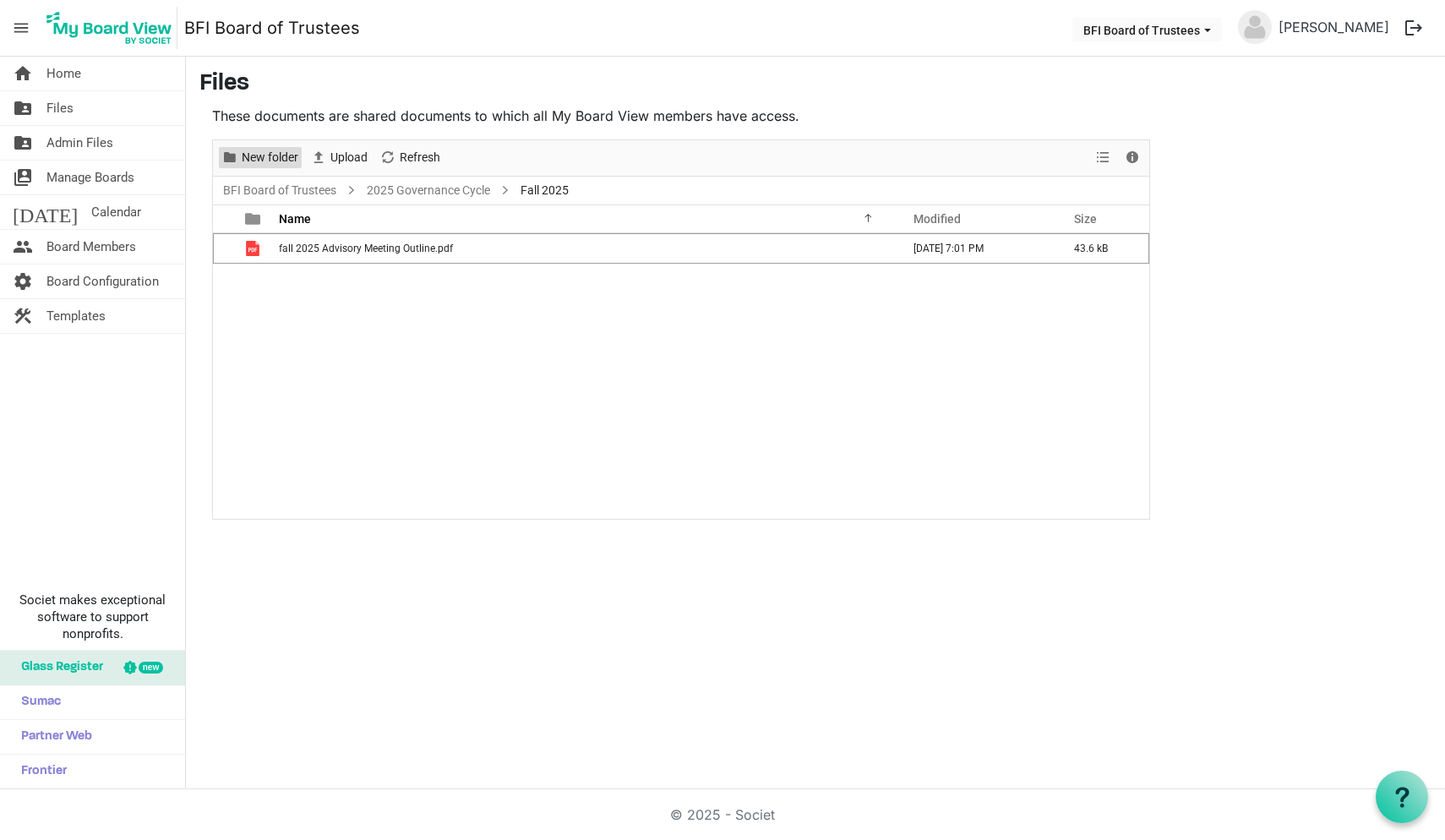
click at [268, 152] on span "New folder" at bounding box center [270, 158] width 60 height 22
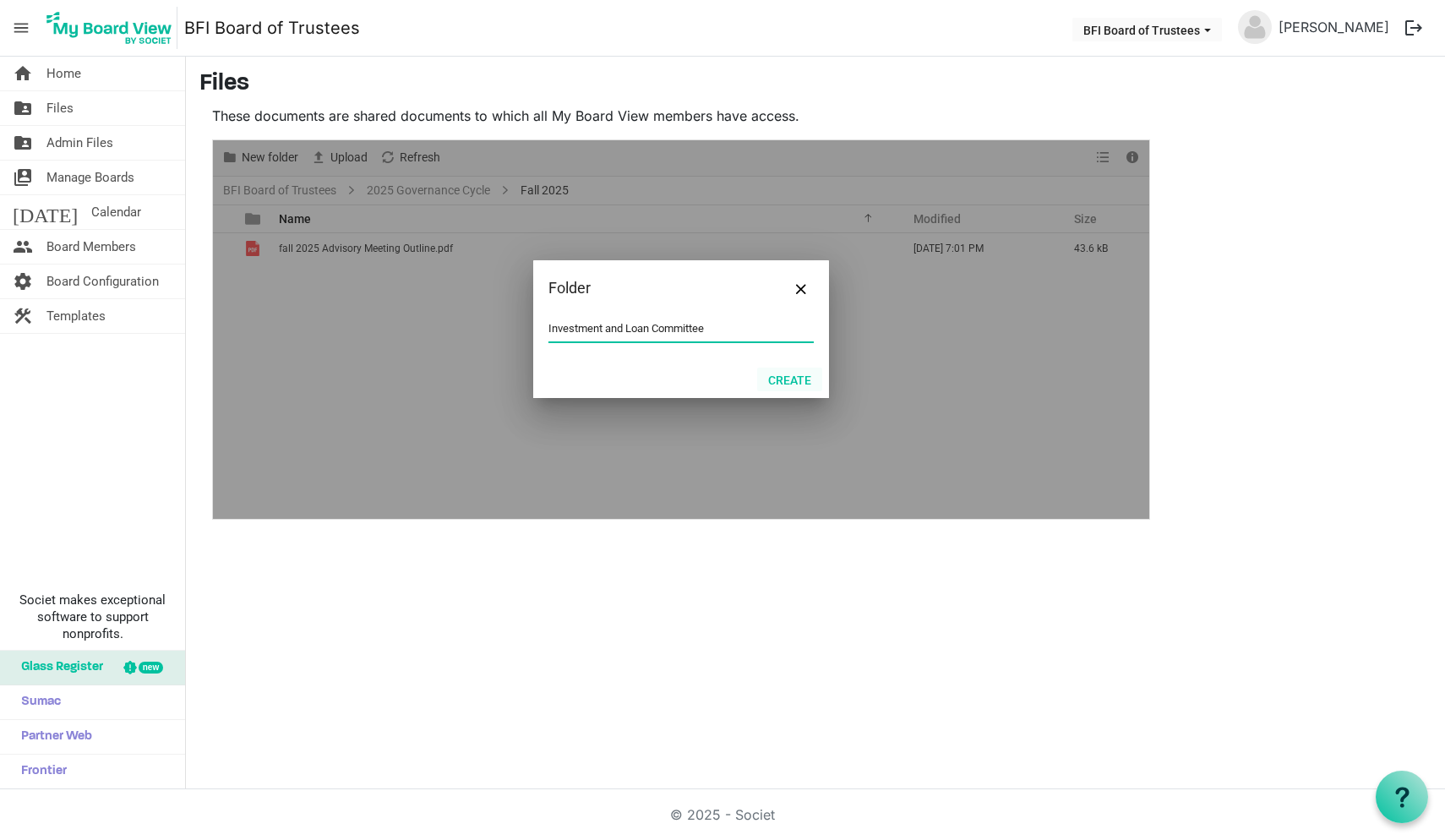
type input "Investment and Loan Committee"
click at [799, 373] on button "Create" at bounding box center [790, 379] width 65 height 24
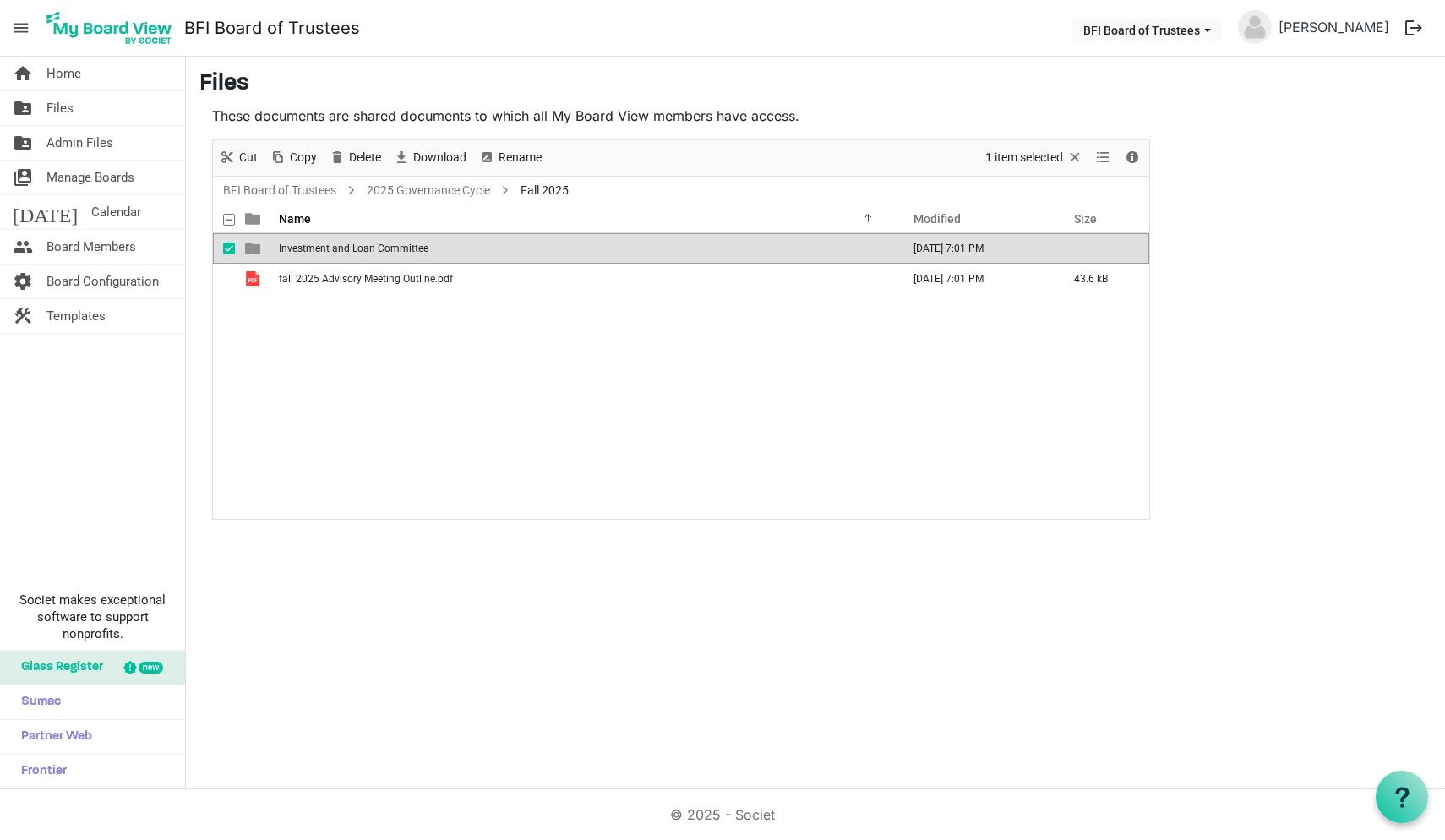
click at [250, 246] on span "is template cell column header type" at bounding box center [253, 249] width 16 height 16
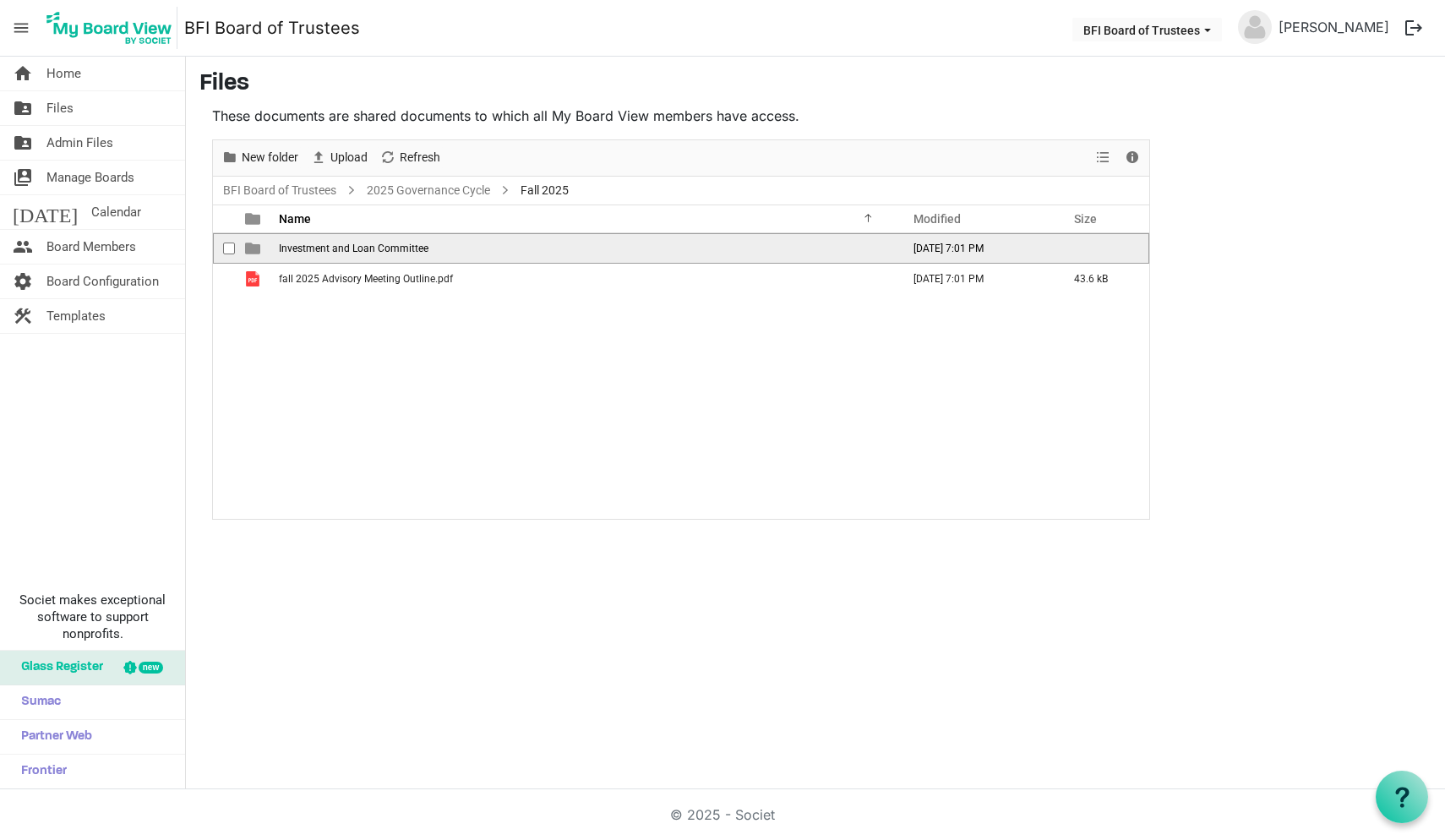
click at [250, 246] on span "is template cell column header type" at bounding box center [253, 249] width 16 height 16
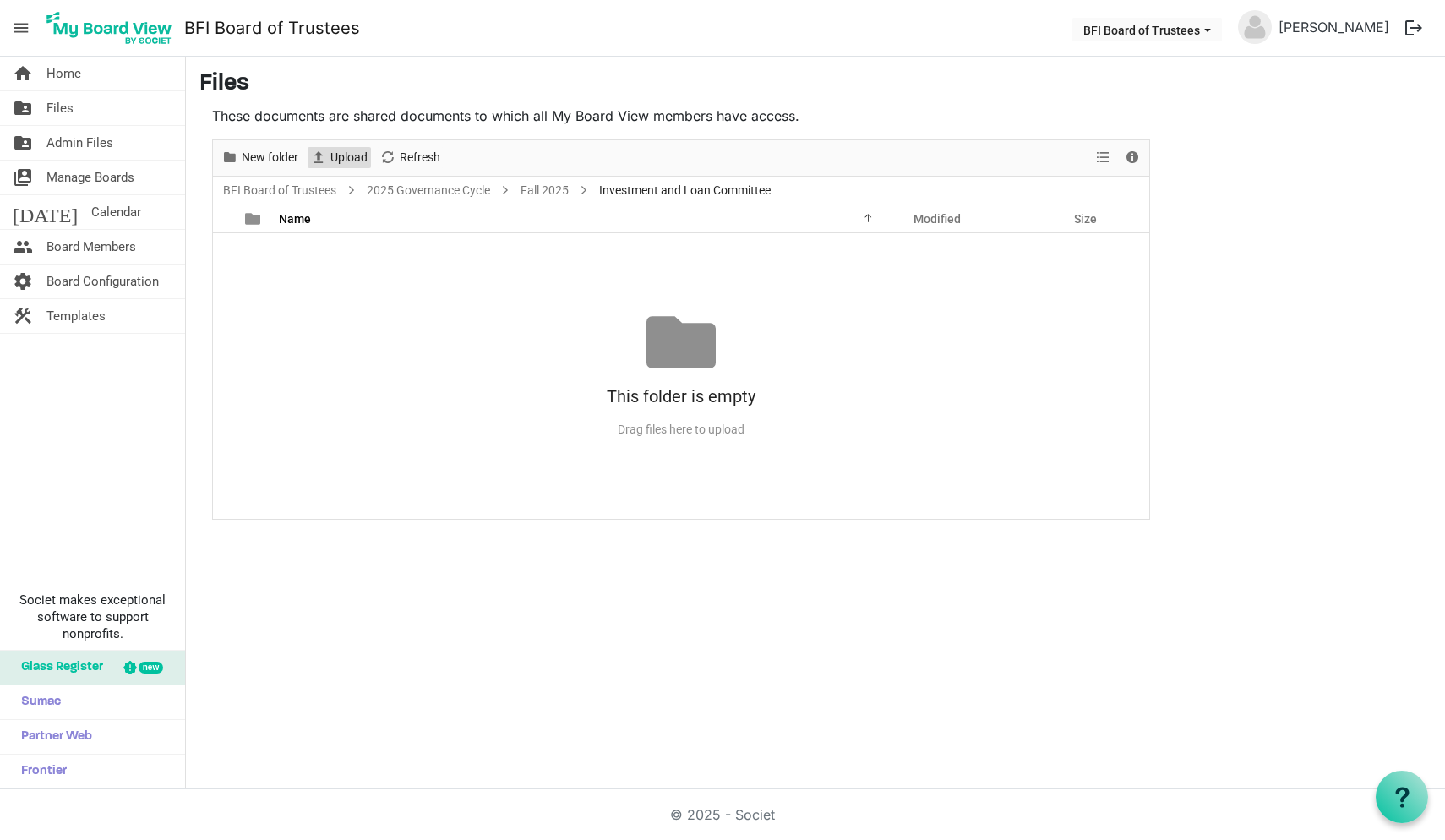
click at [344, 157] on span "Upload" at bounding box center [348, 158] width 40 height 22
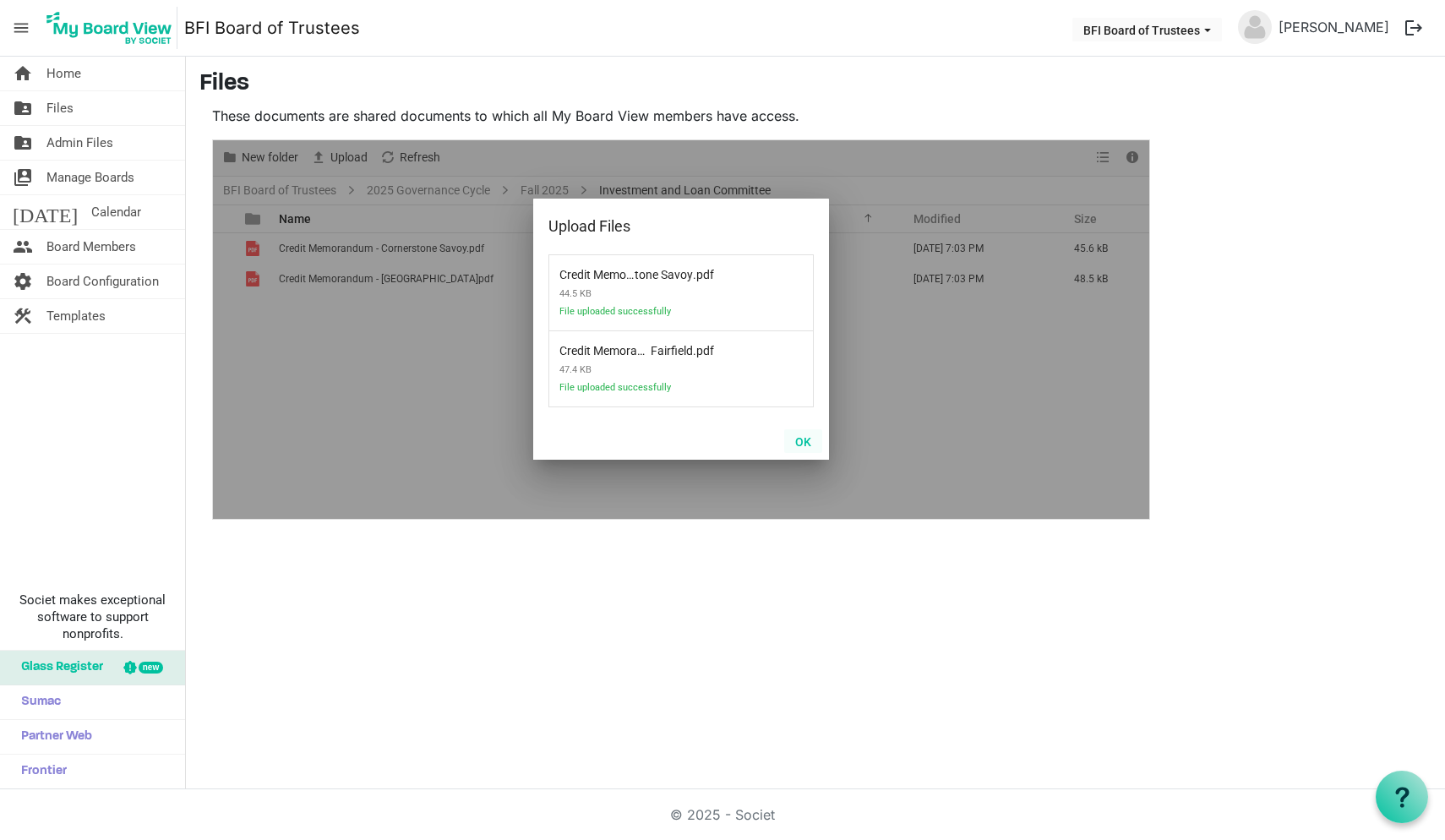
click at [801, 441] on button "OK" at bounding box center [803, 441] width 38 height 24
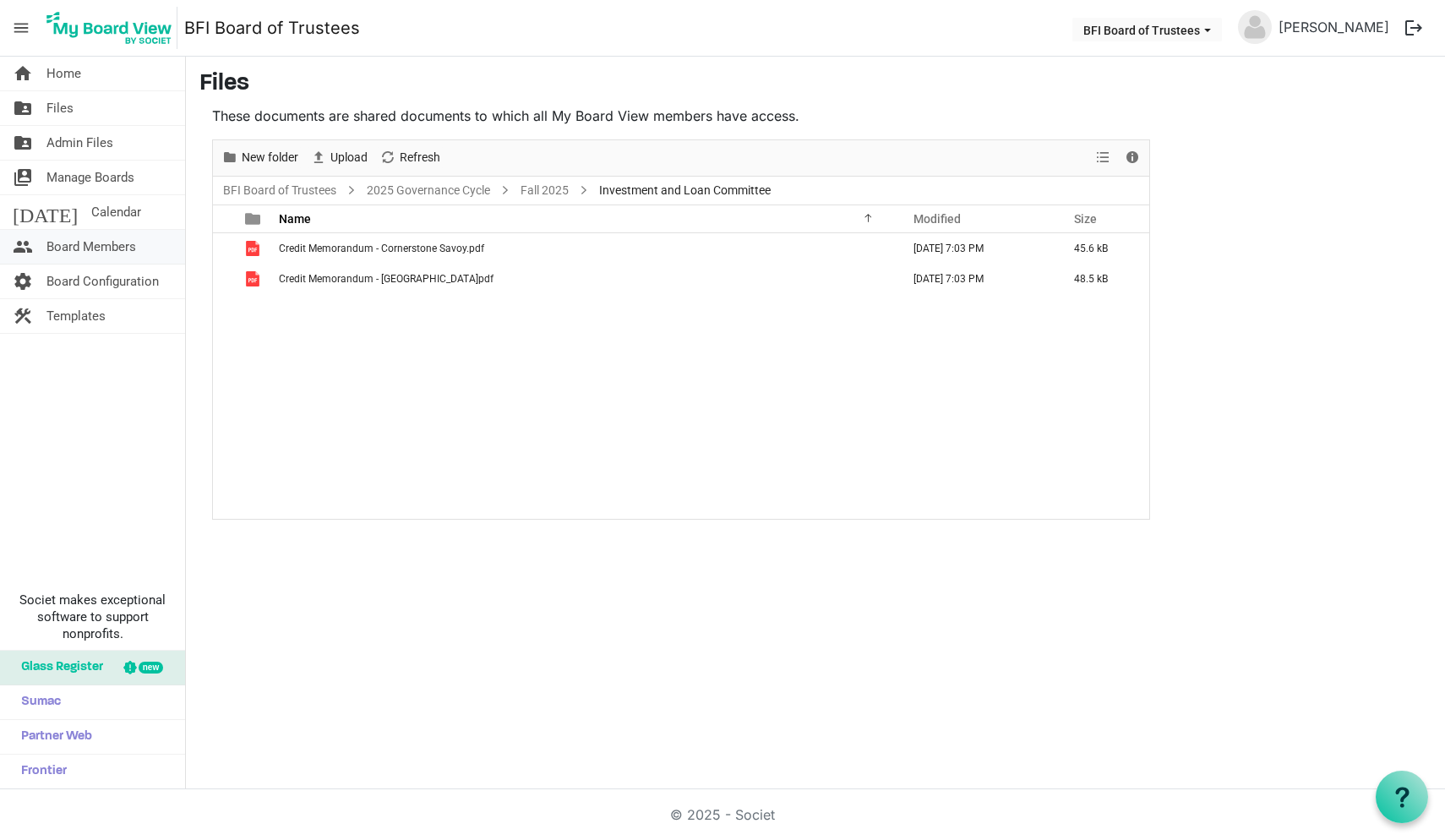
click at [79, 247] on span "Board Members" at bounding box center [90, 247] width 89 height 33
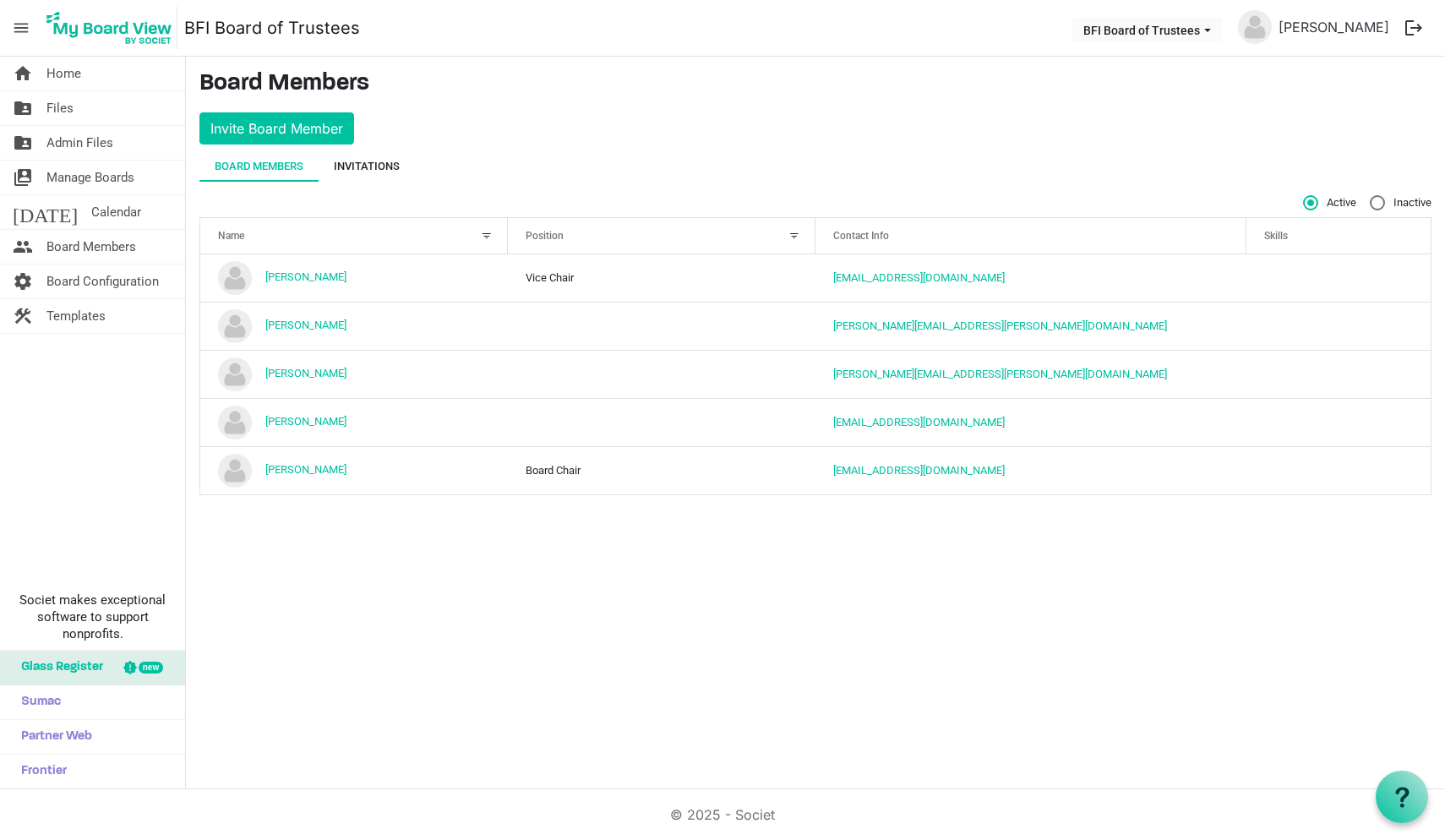
click at [375, 163] on div "Invitations" at bounding box center [367, 166] width 66 height 17
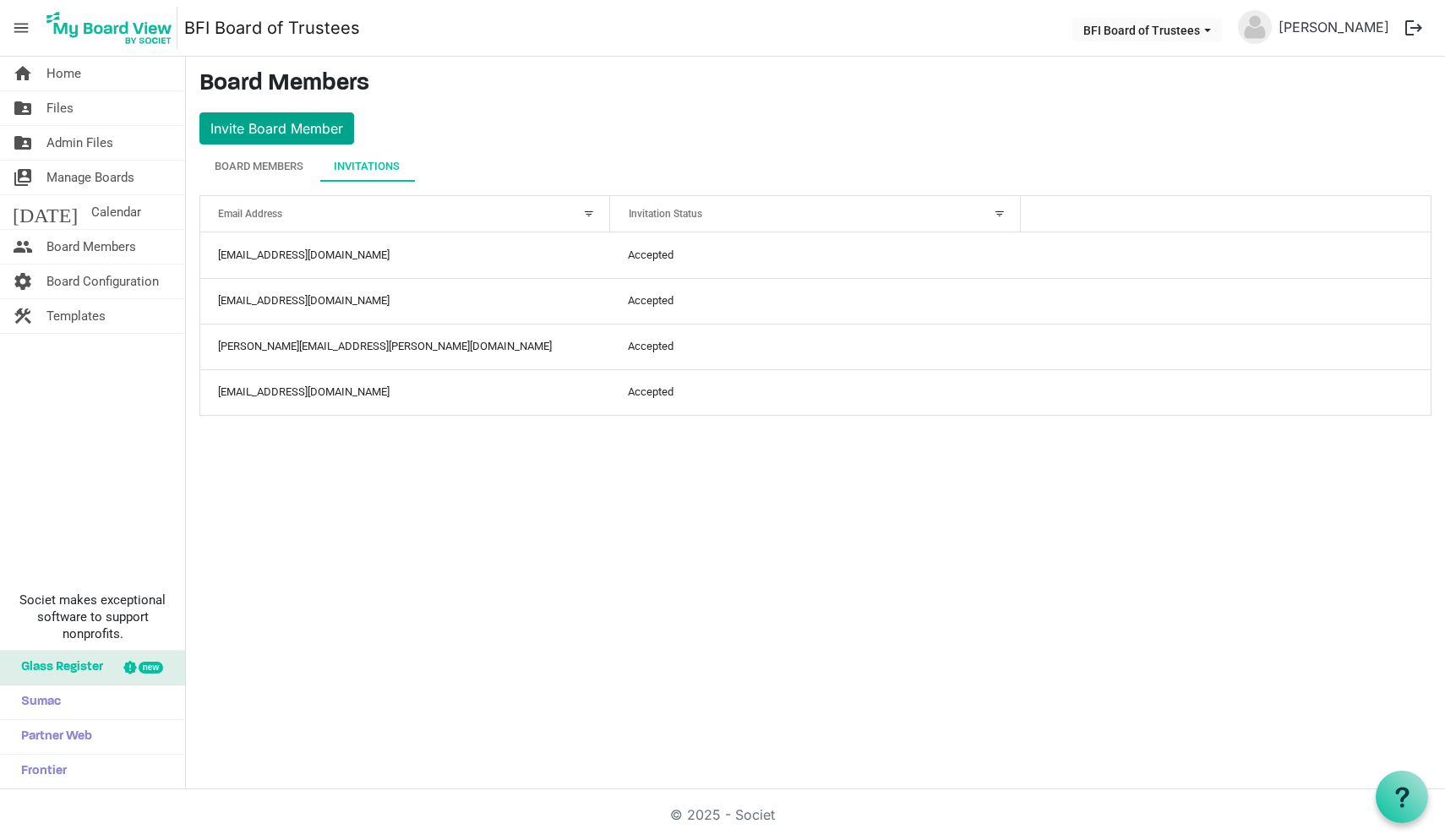
click at [286, 126] on button "Invite Board Member" at bounding box center [276, 128] width 155 height 32
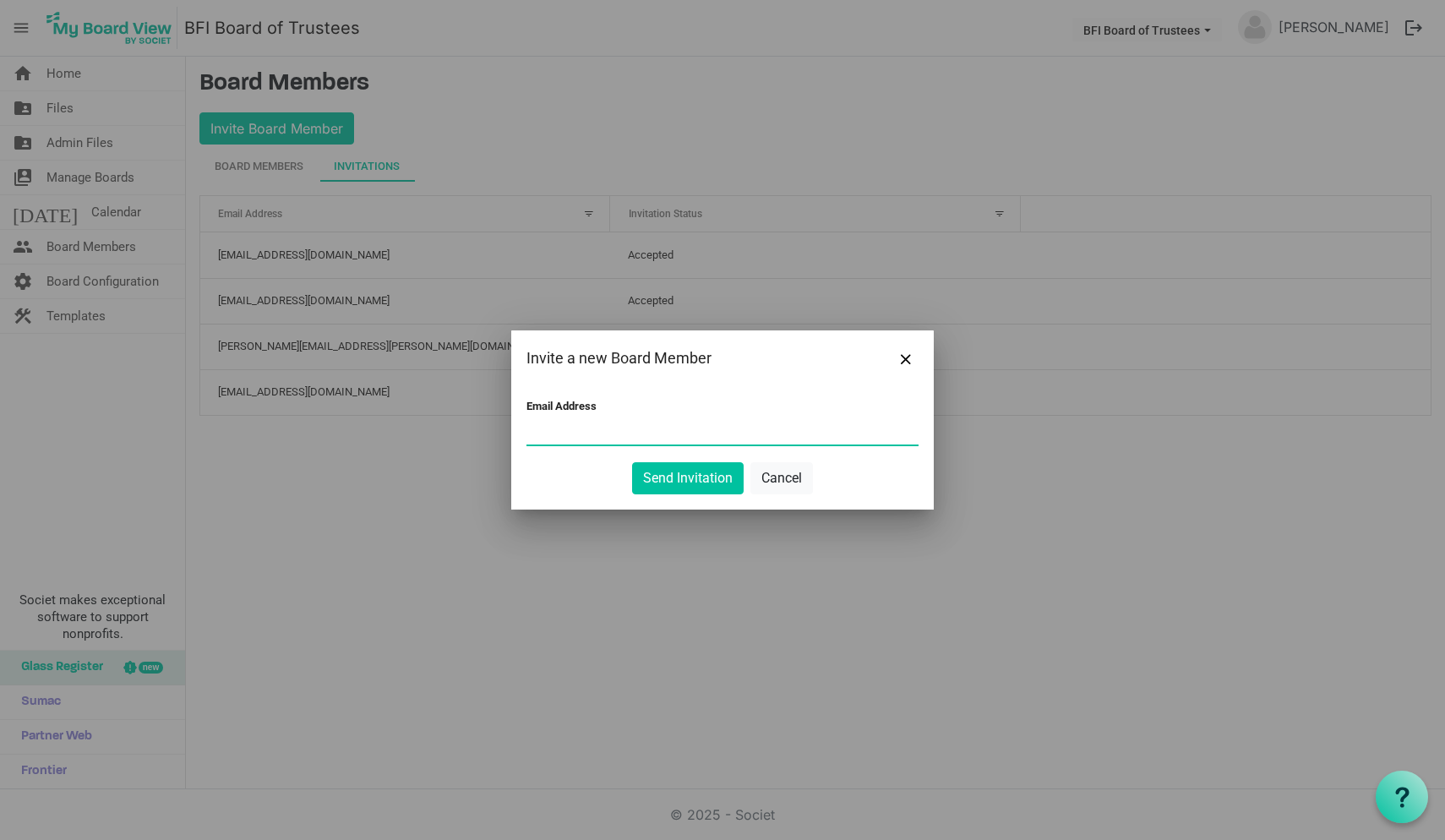
paste input "dennisa@mchsi.com"
type input "dennisa@mchsi.com"
click at [696, 478] on button "Send Invitation" at bounding box center [688, 478] width 112 height 32
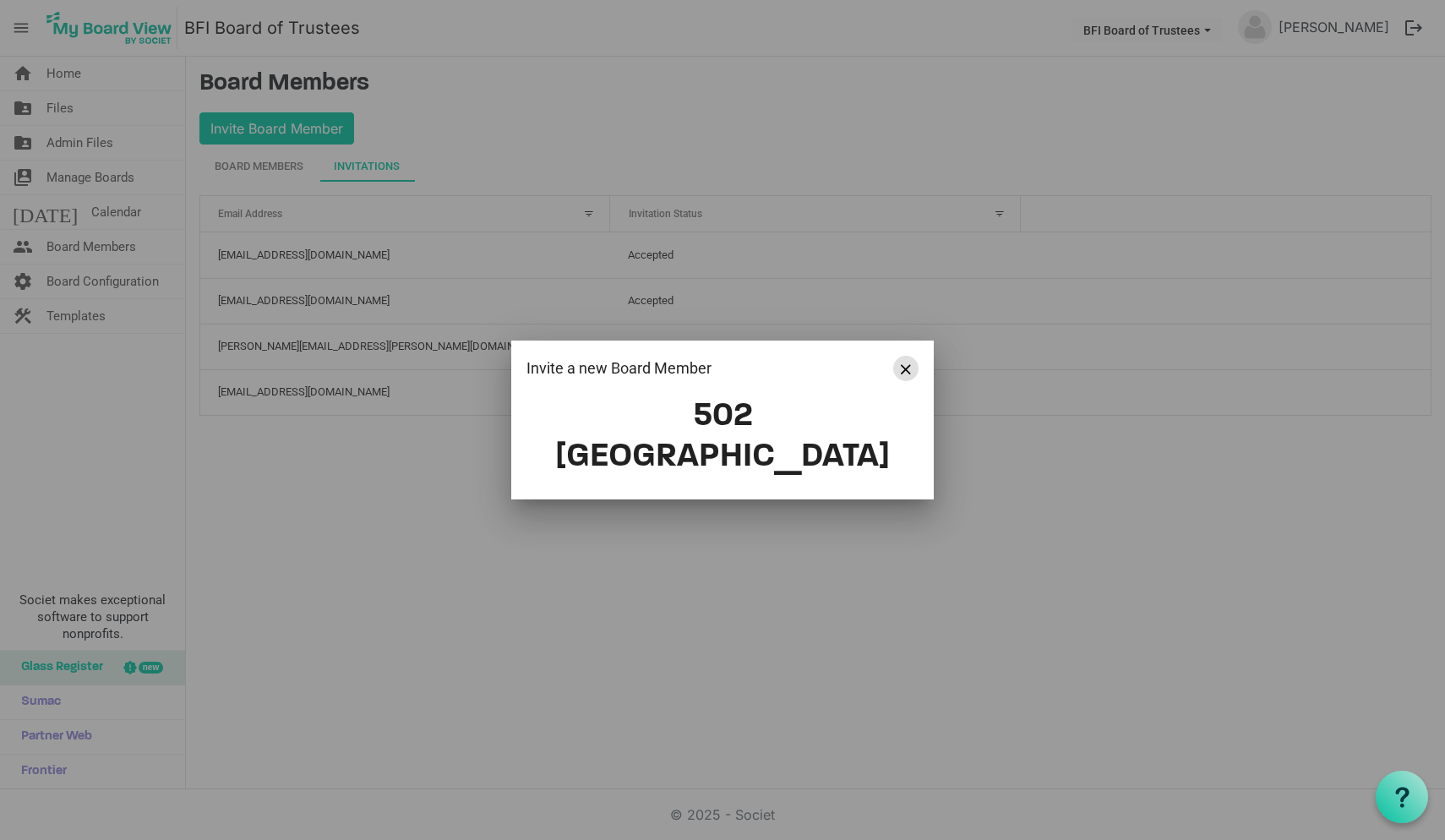
click at [900, 381] on button "Close" at bounding box center [906, 369] width 25 height 25
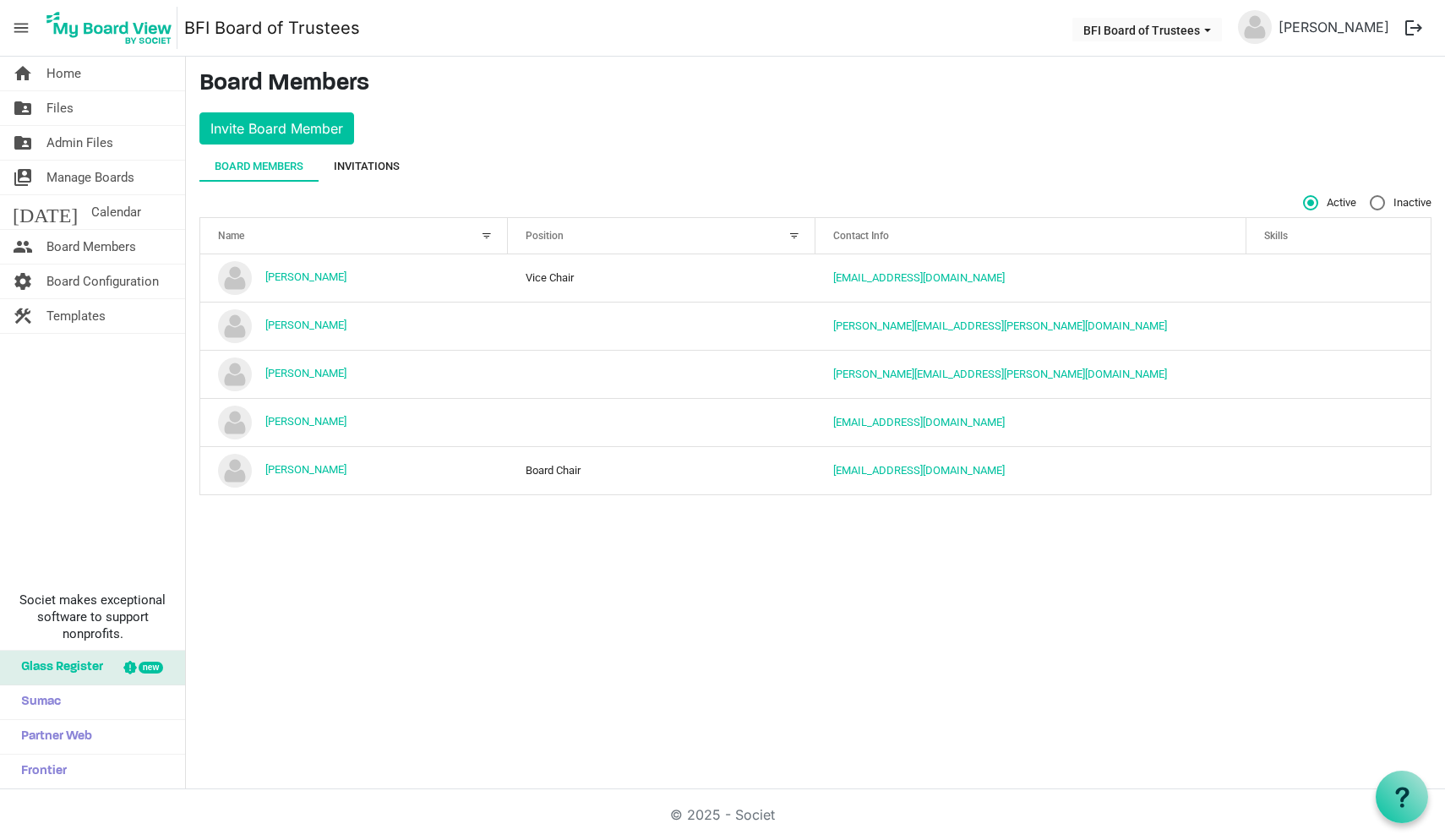
click at [376, 163] on div "Invitations" at bounding box center [367, 166] width 66 height 17
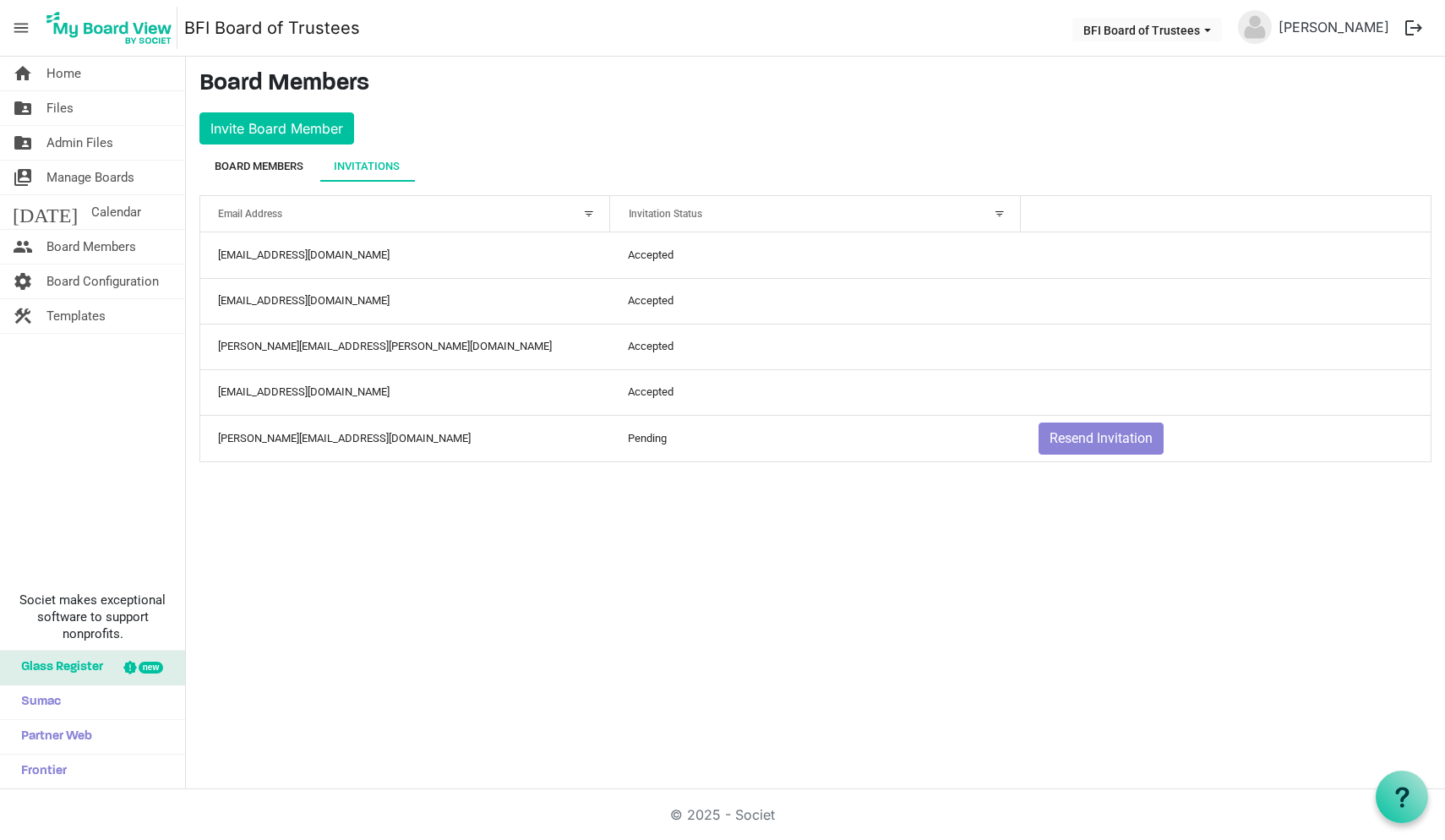
click at [282, 165] on div "Board Members" at bounding box center [259, 166] width 89 height 17
